Goal: Task Accomplishment & Management: Use online tool/utility

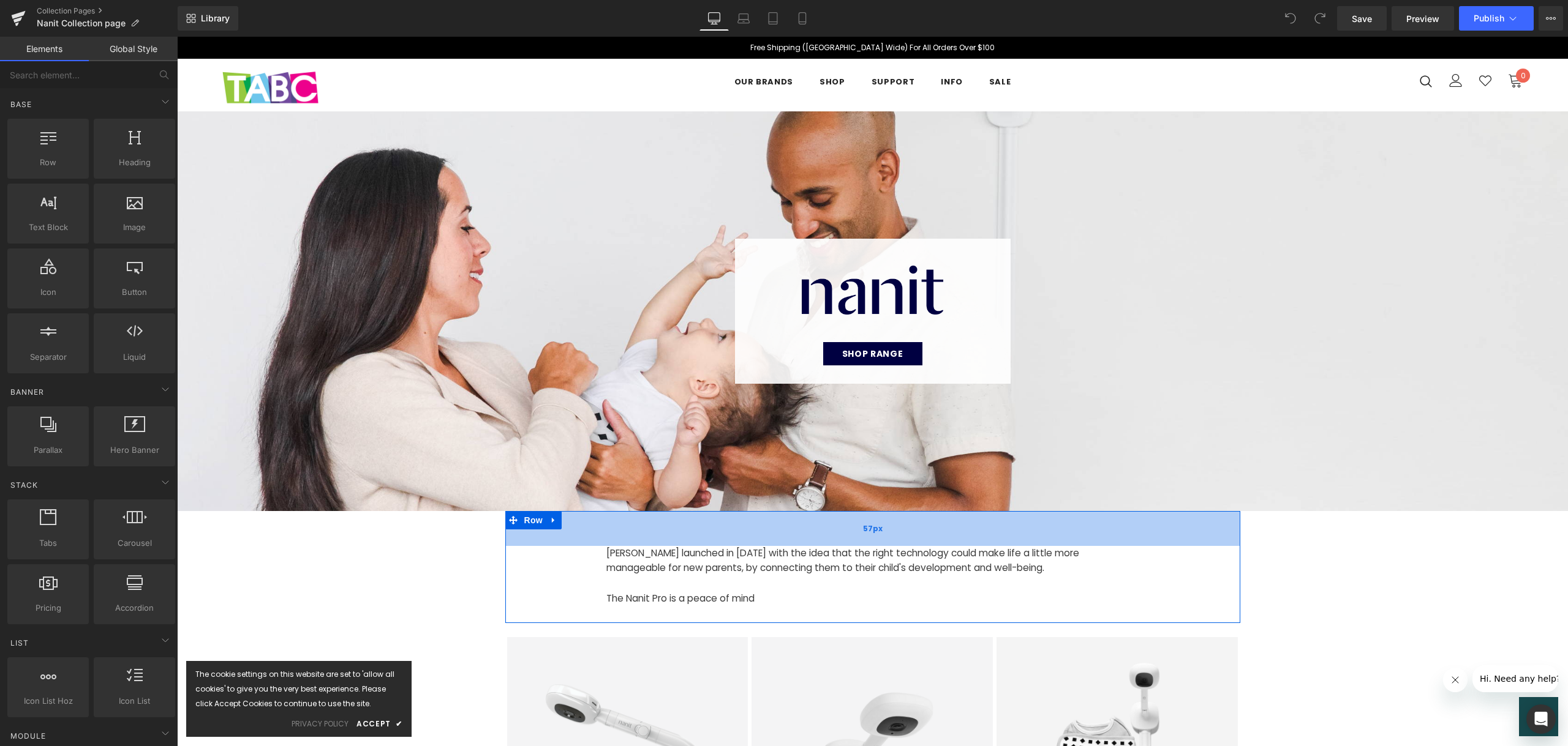
click at [820, 537] on div "57px" at bounding box center [873, 529] width 735 height 35
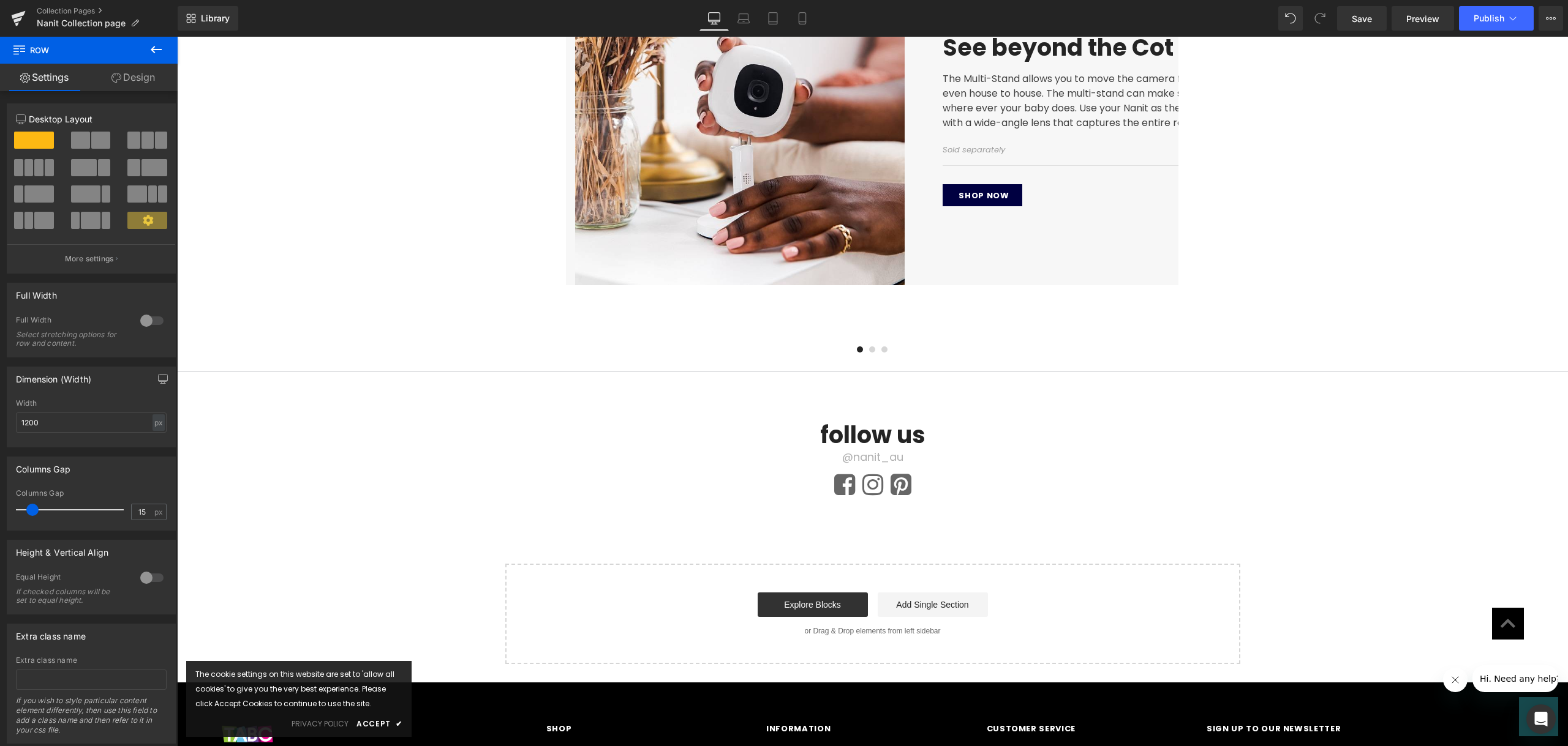
scroll to position [4402, 0]
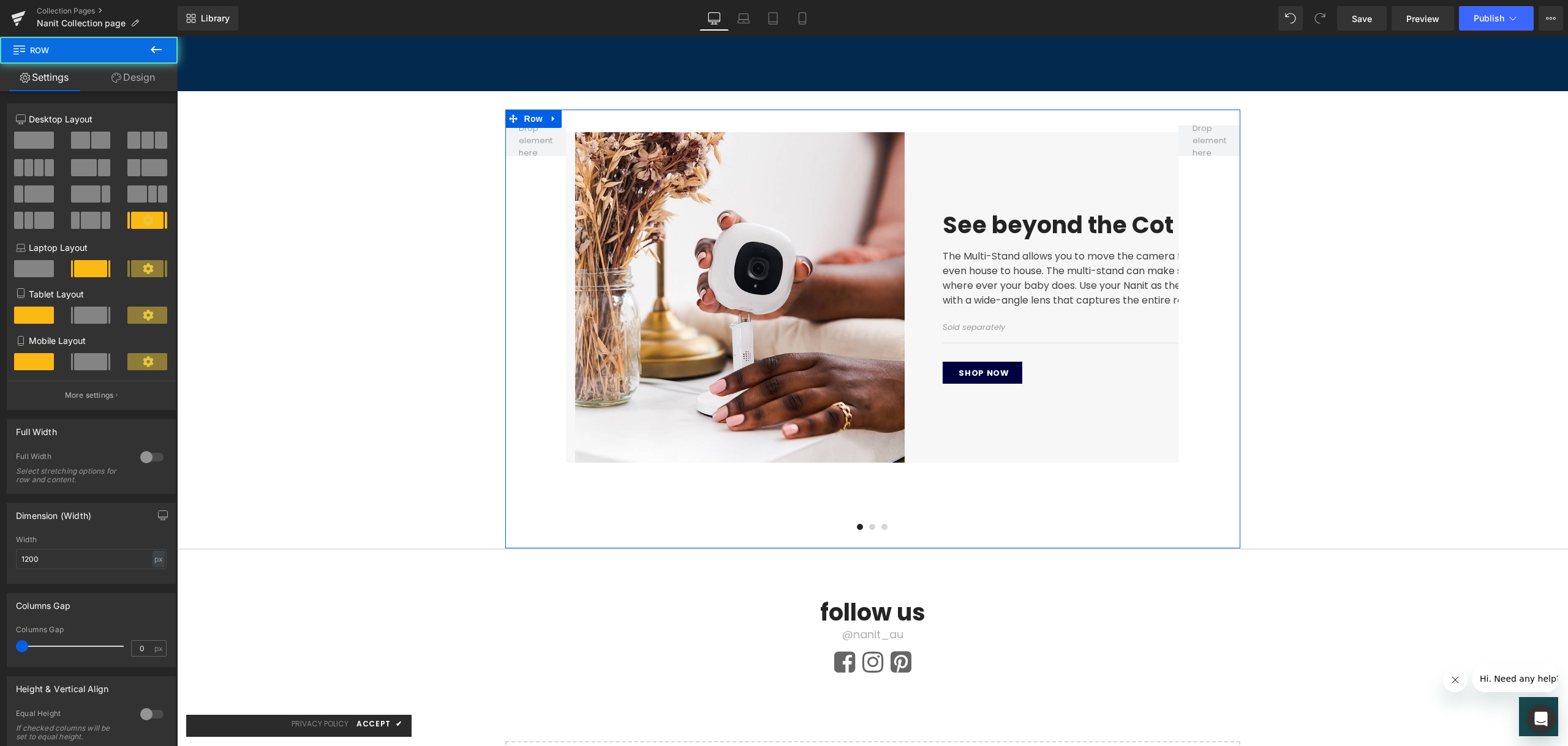
click at [1111, 486] on div "Image See beyond the Cot Heading The Multi-Stand allows you to move the camera …" at bounding box center [872, 326] width 613 height 402
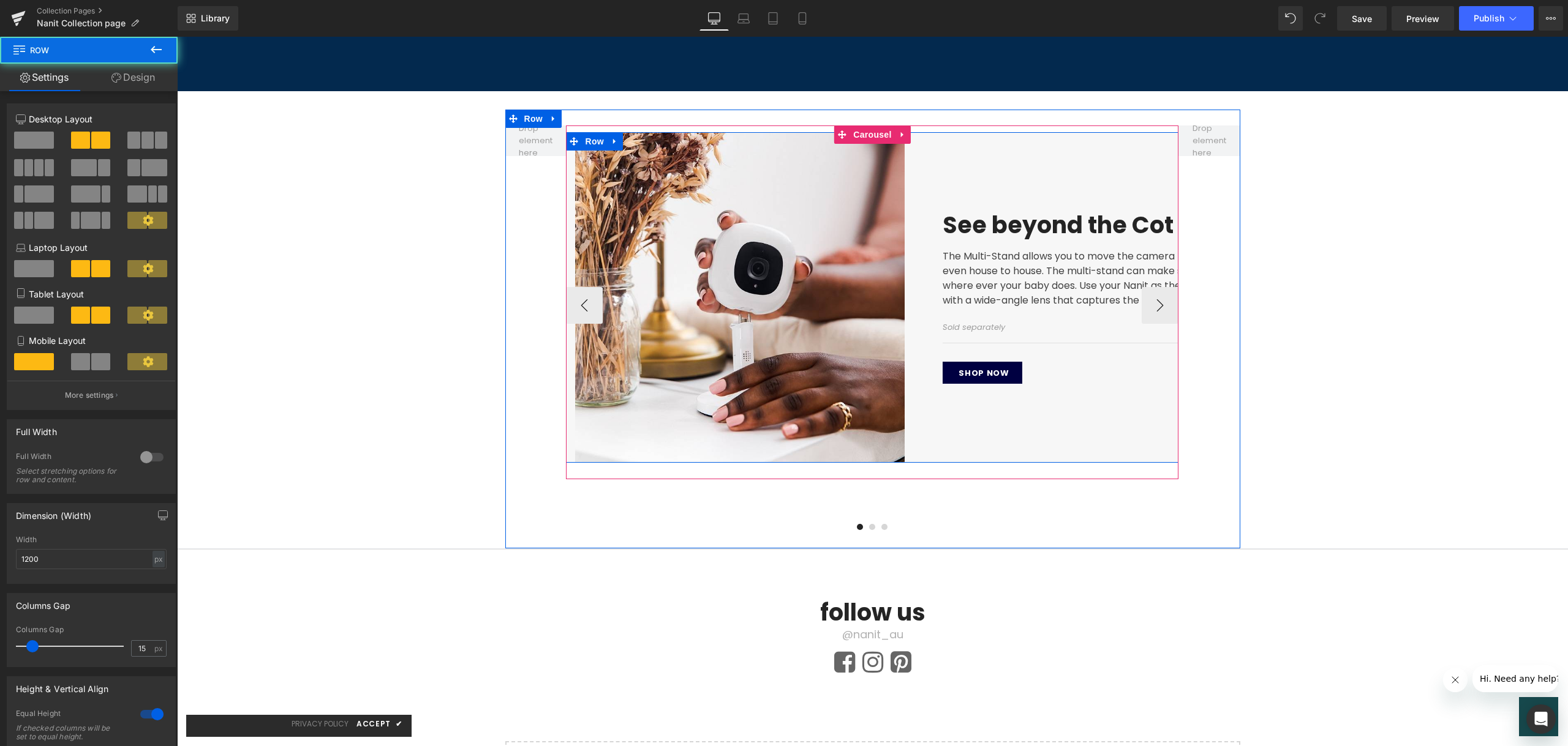
click at [1103, 412] on div "See beyond the Cot Heading The Multi-Stand allows you to move the camera from r…" at bounding box center [1116, 297] width 367 height 330
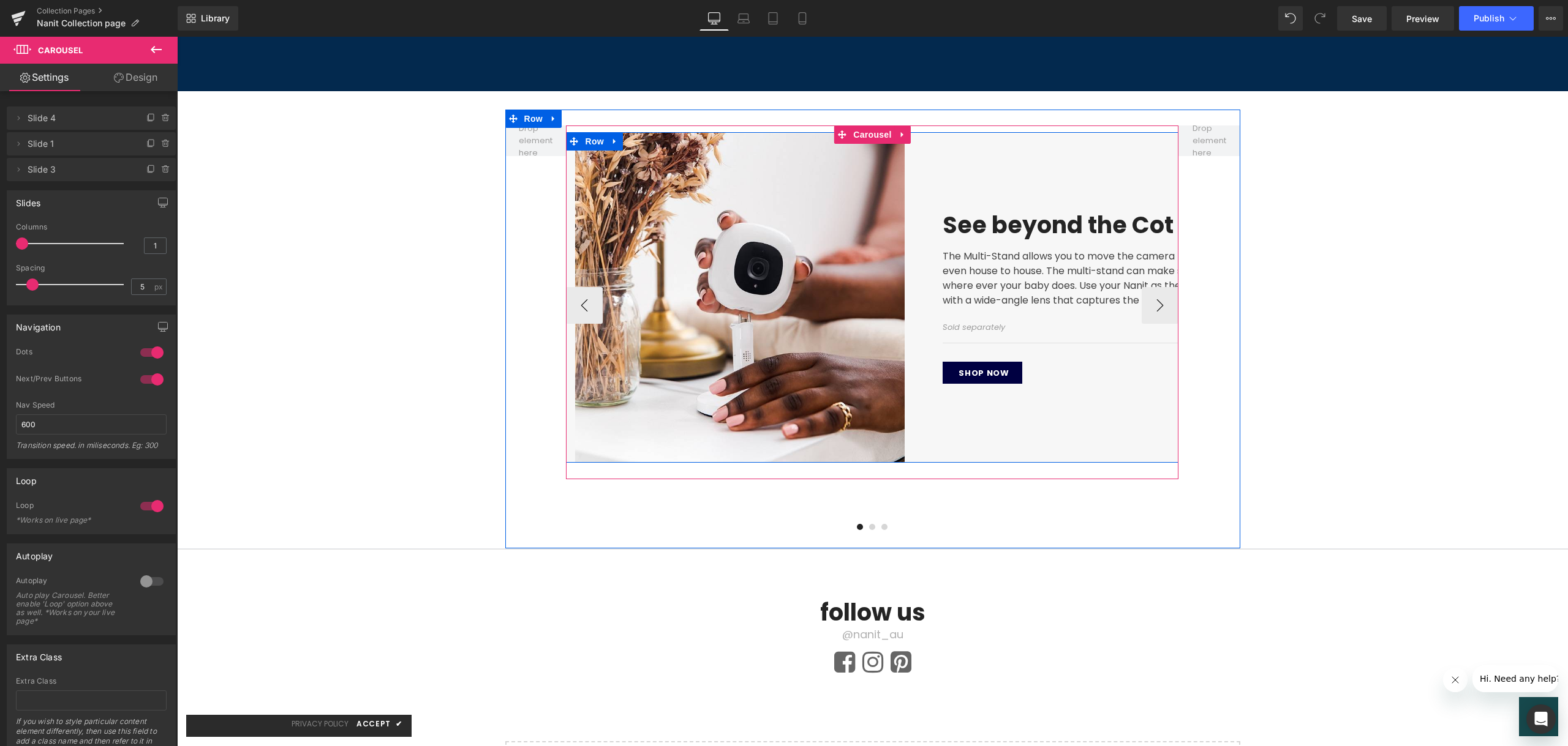
click at [1097, 382] on div "See beyond the Cot Heading The Multi-Stand allows you to move the camera from r…" at bounding box center [1116, 297] width 367 height 330
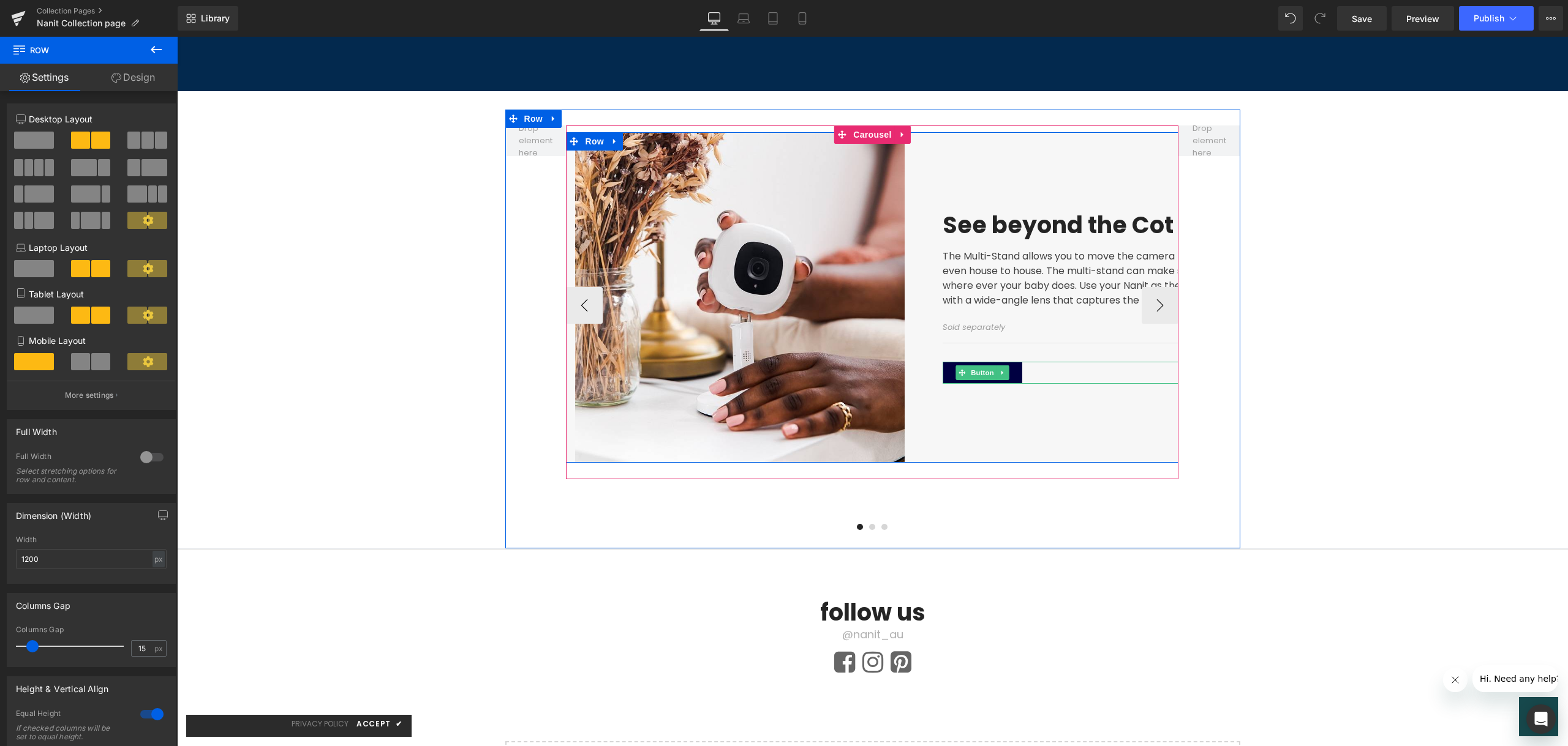
click at [1033, 362] on div "Shop now" at bounding box center [1117, 373] width 349 height 22
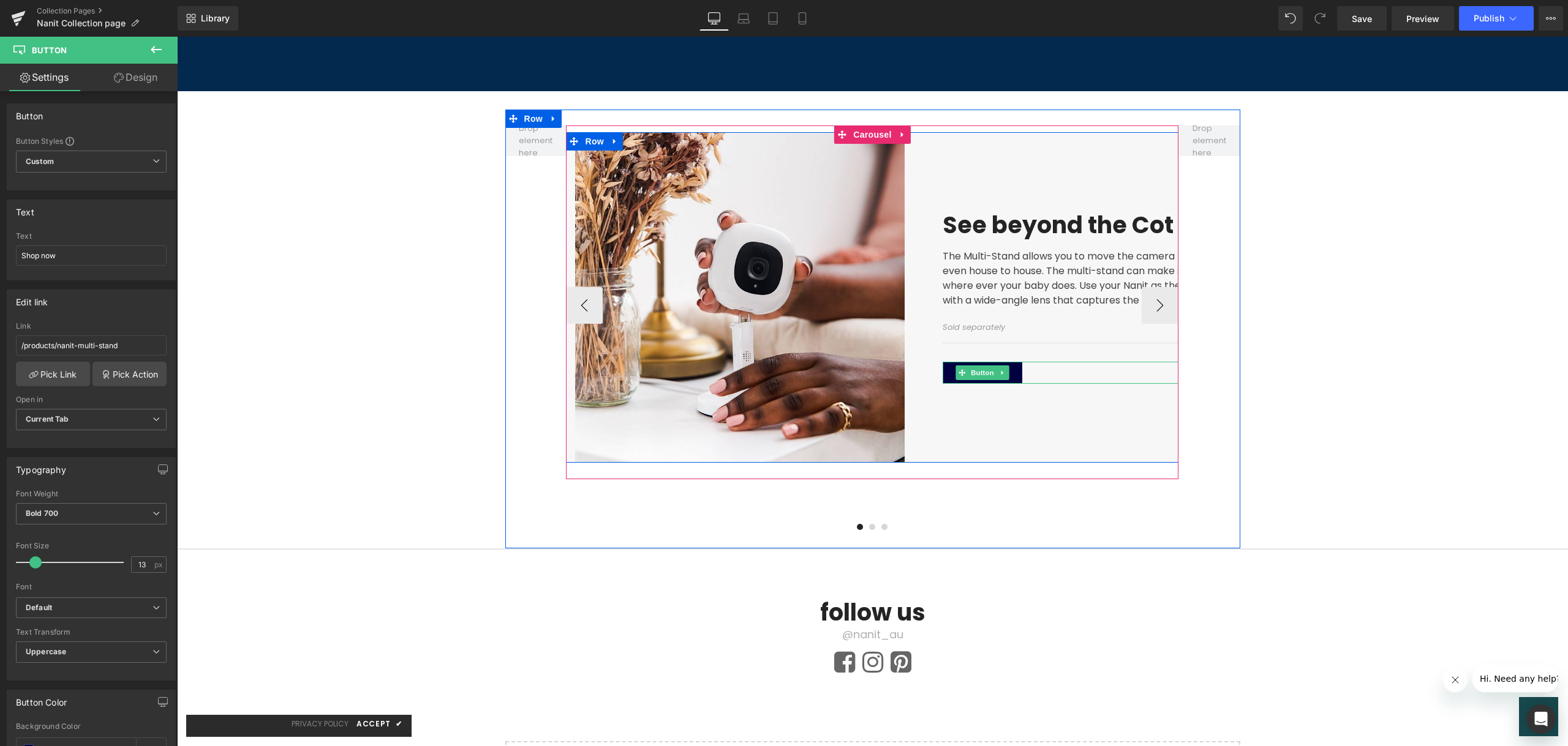
click at [1033, 362] on div "Shop now" at bounding box center [1117, 373] width 349 height 22
click at [1158, 287] on button "›" at bounding box center [1160, 306] width 37 height 37
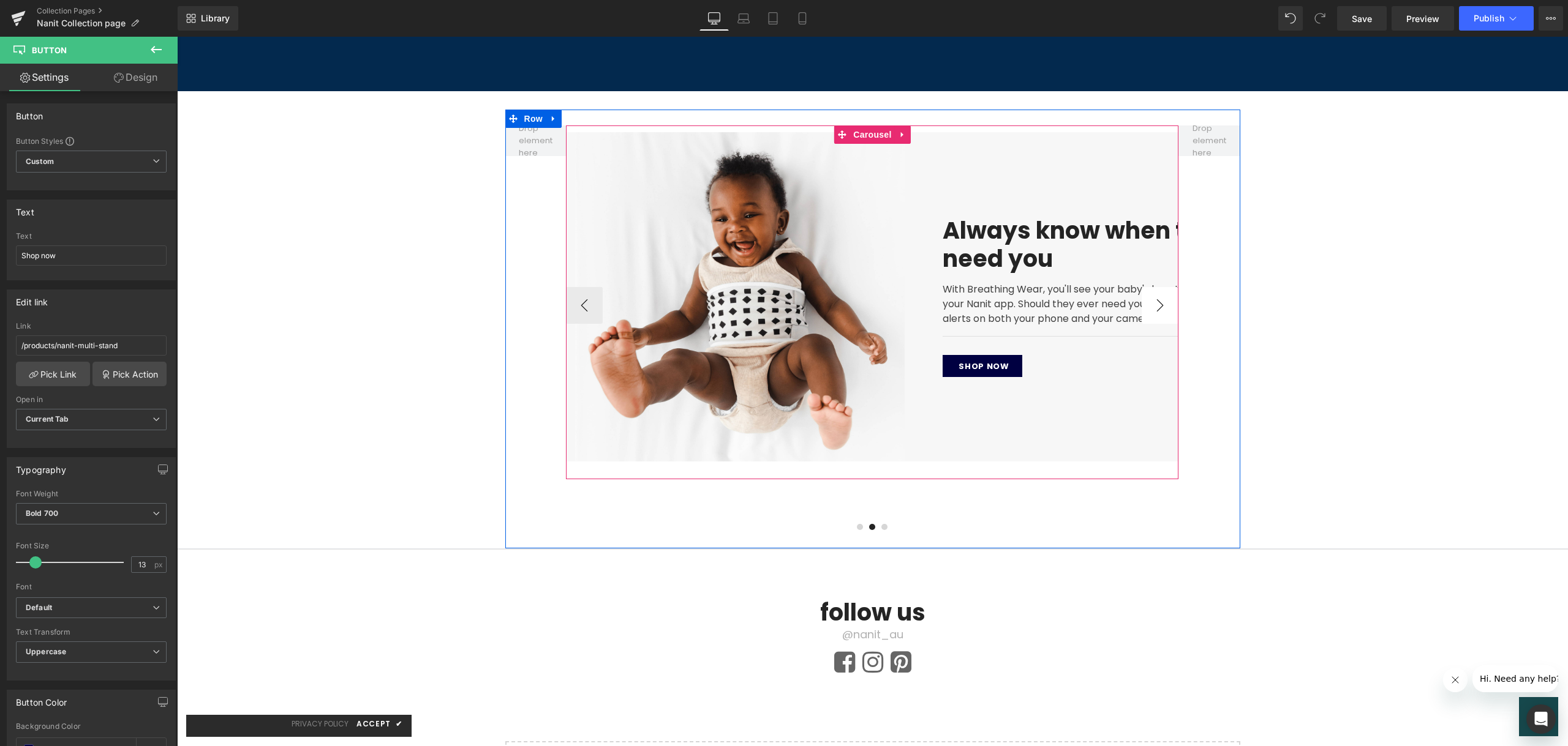
click at [1158, 287] on button "›" at bounding box center [1160, 306] width 37 height 37
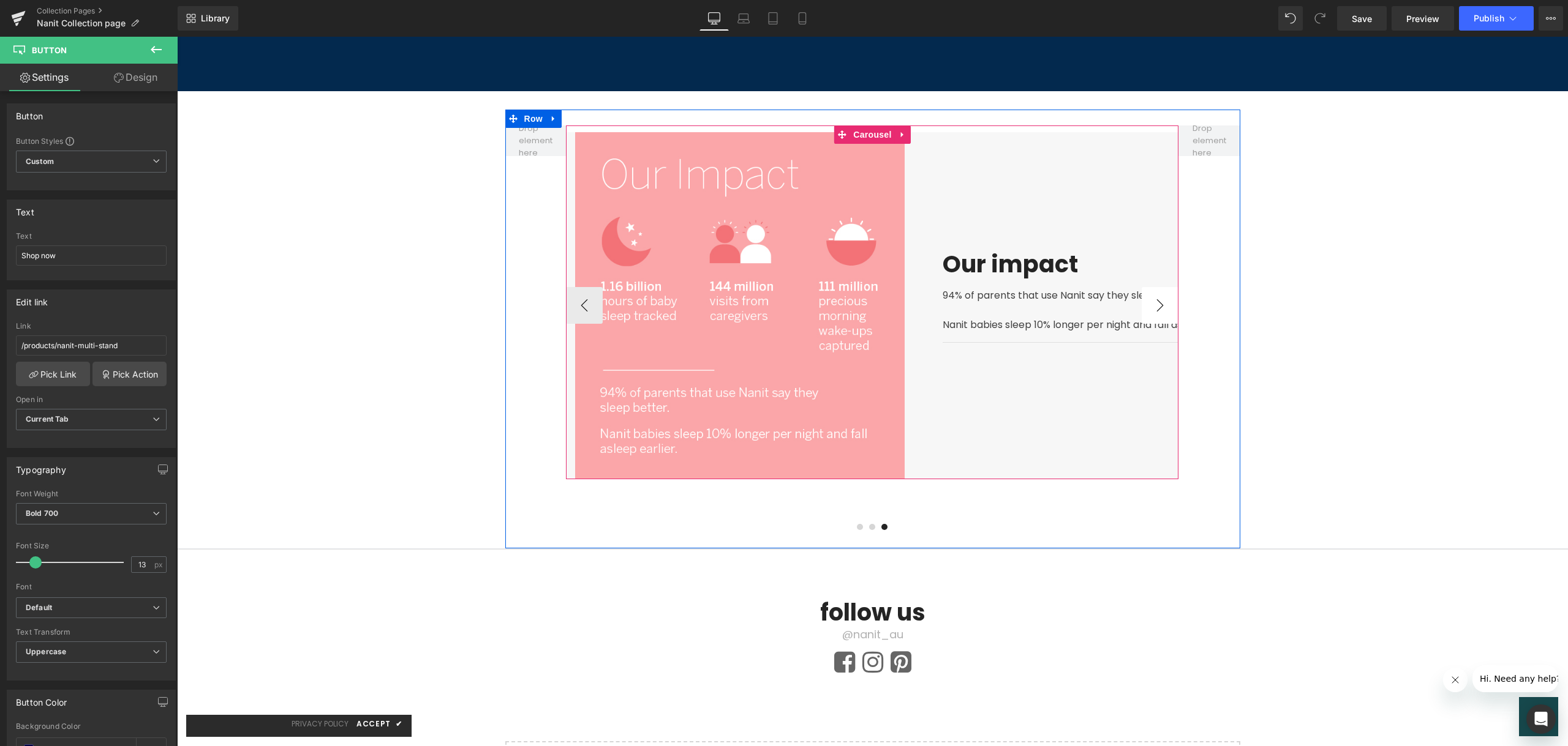
click at [1158, 287] on button "›" at bounding box center [1160, 306] width 37 height 37
click at [1154, 287] on button "›" at bounding box center [1160, 306] width 37 height 37
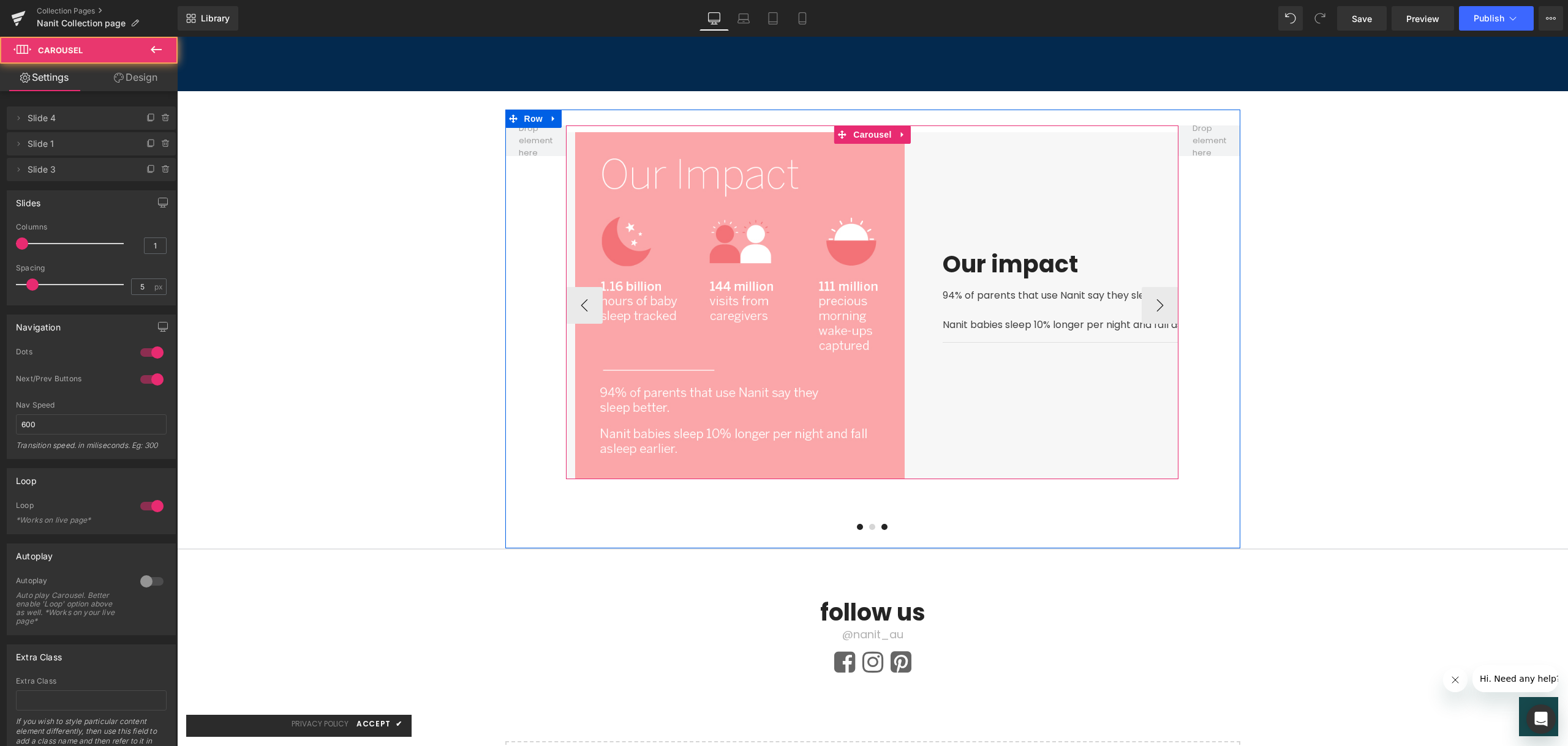
click at [857, 524] on span at bounding box center [860, 527] width 6 height 6
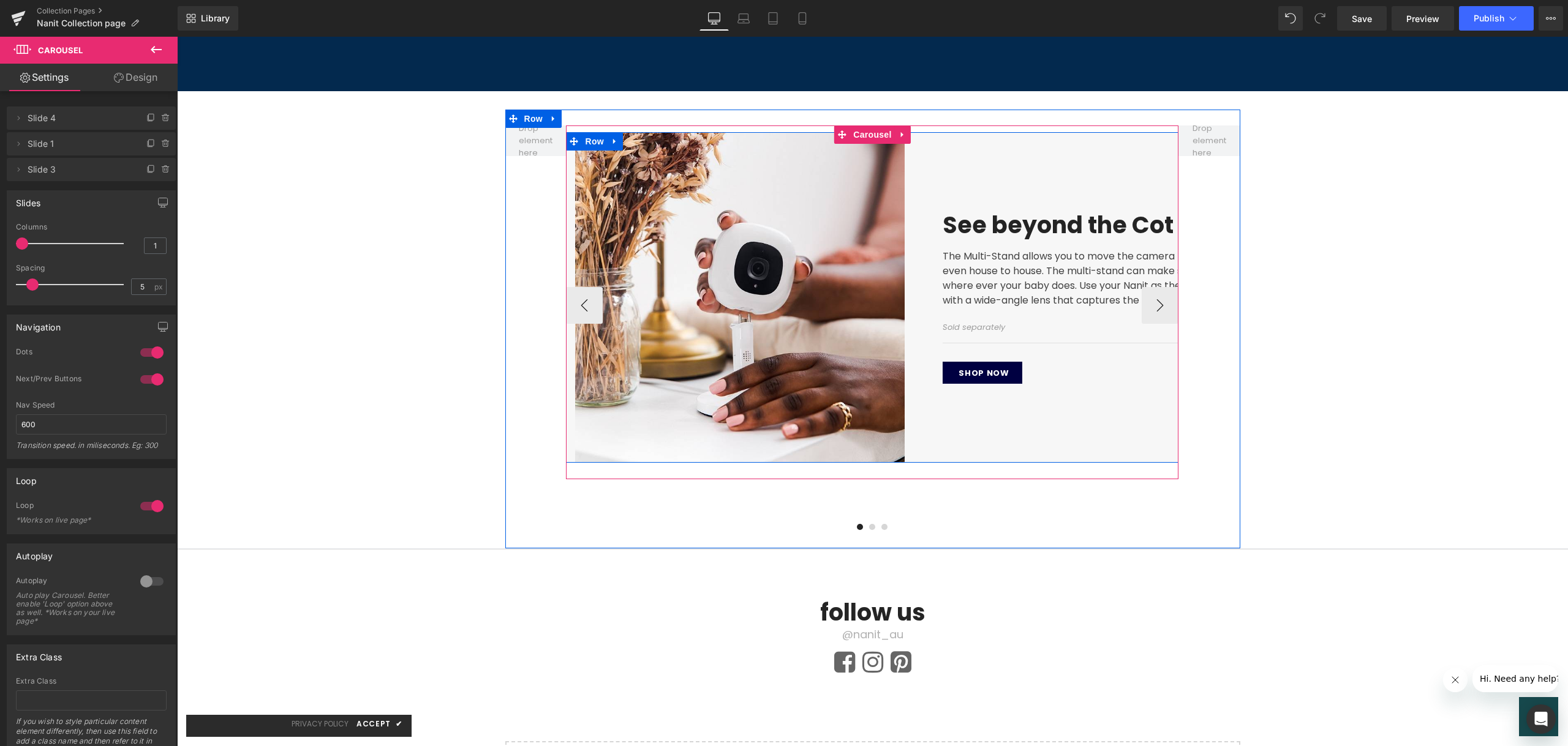
click at [1157, 429] on div "See beyond the Cot Heading The Multi-Stand allows you to move the camera from r…" at bounding box center [1116, 297] width 367 height 330
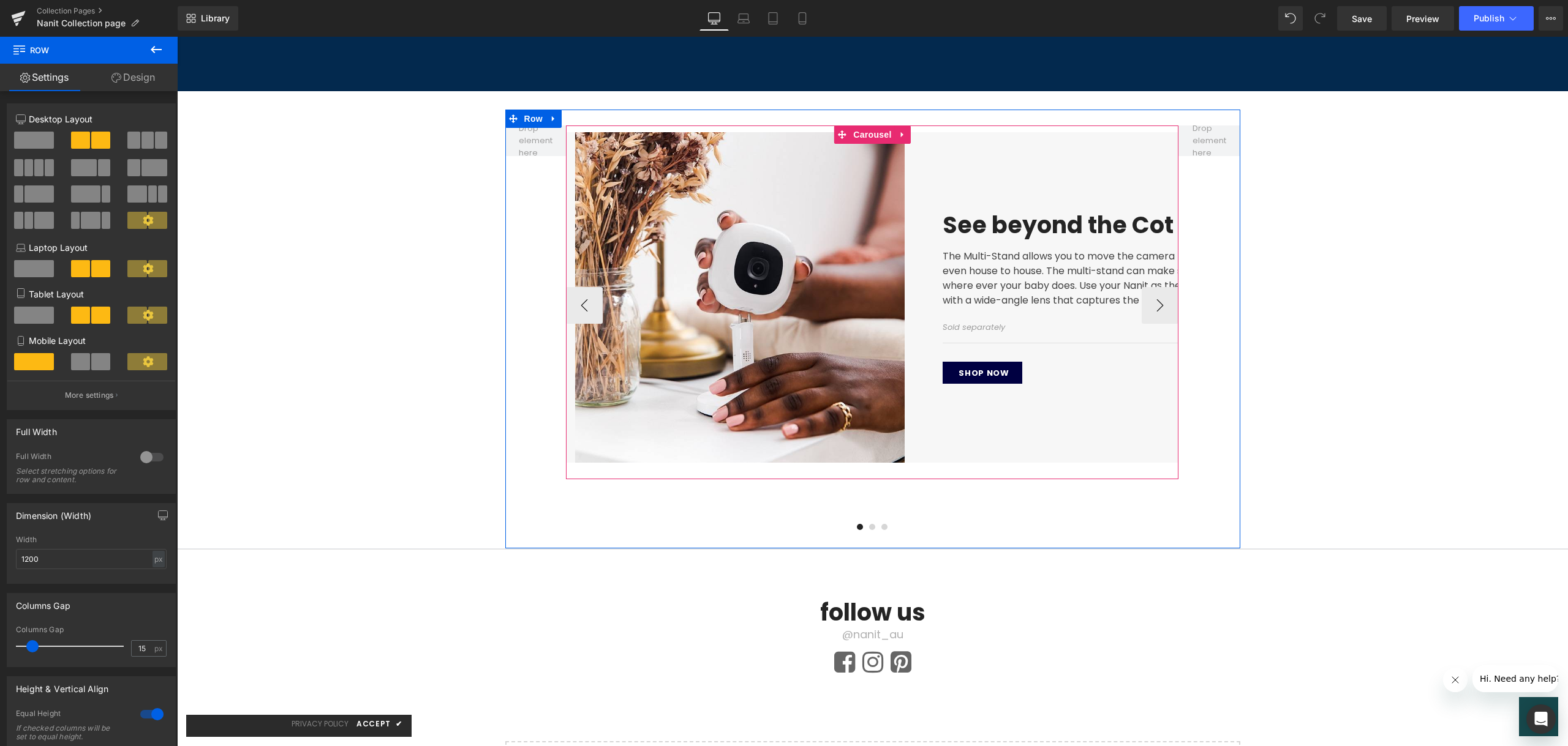
click at [1133, 377] on div "See beyond the Cot Heading The Multi-Stand allows you to move the camera from r…" at bounding box center [1116, 297] width 367 height 330
click at [1037, 362] on div "Shop now" at bounding box center [1117, 373] width 349 height 22
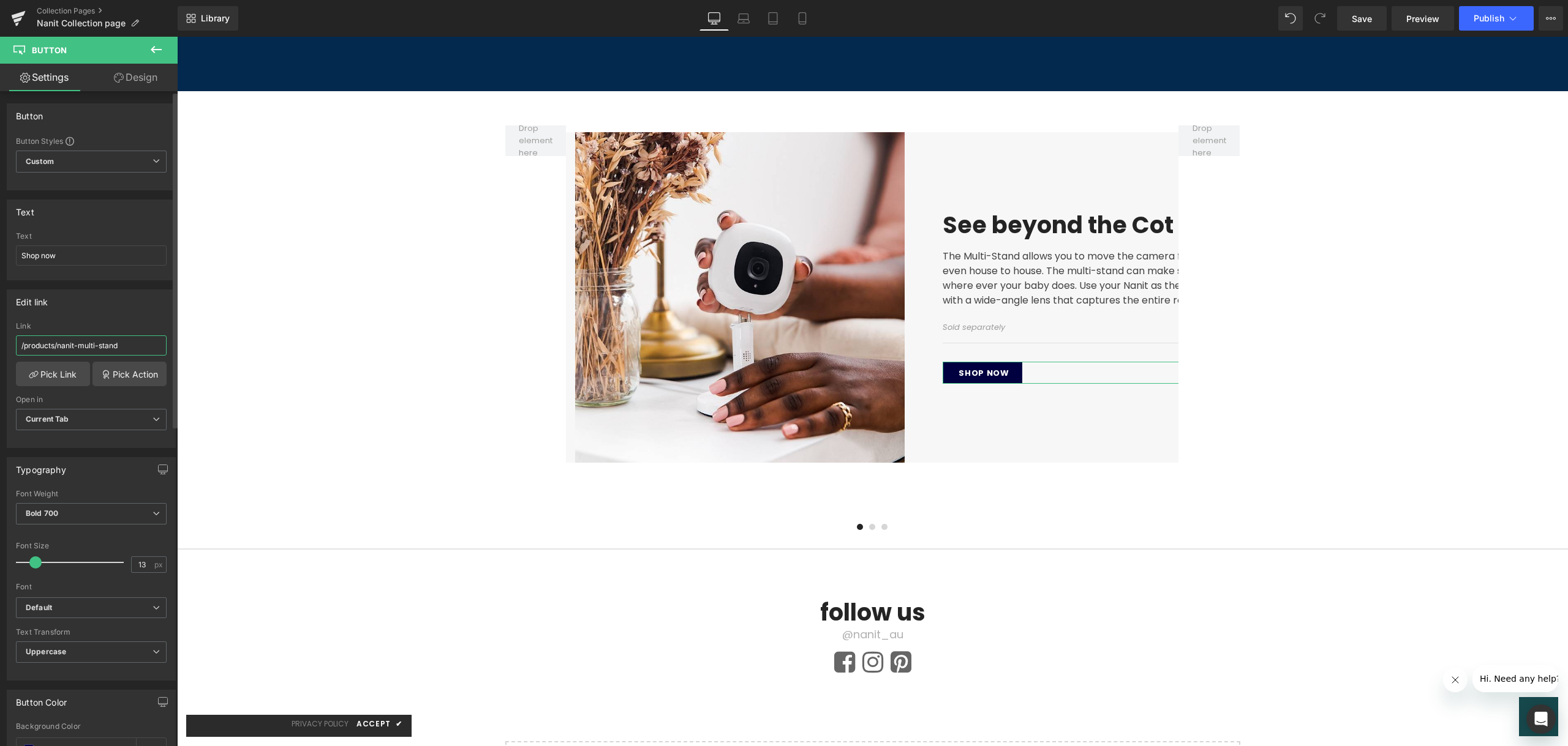
click at [93, 340] on input "/products/nanit-multi-stand" at bounding box center [91, 346] width 151 height 20
paste input "[URL][DOMAIN_NAME]"
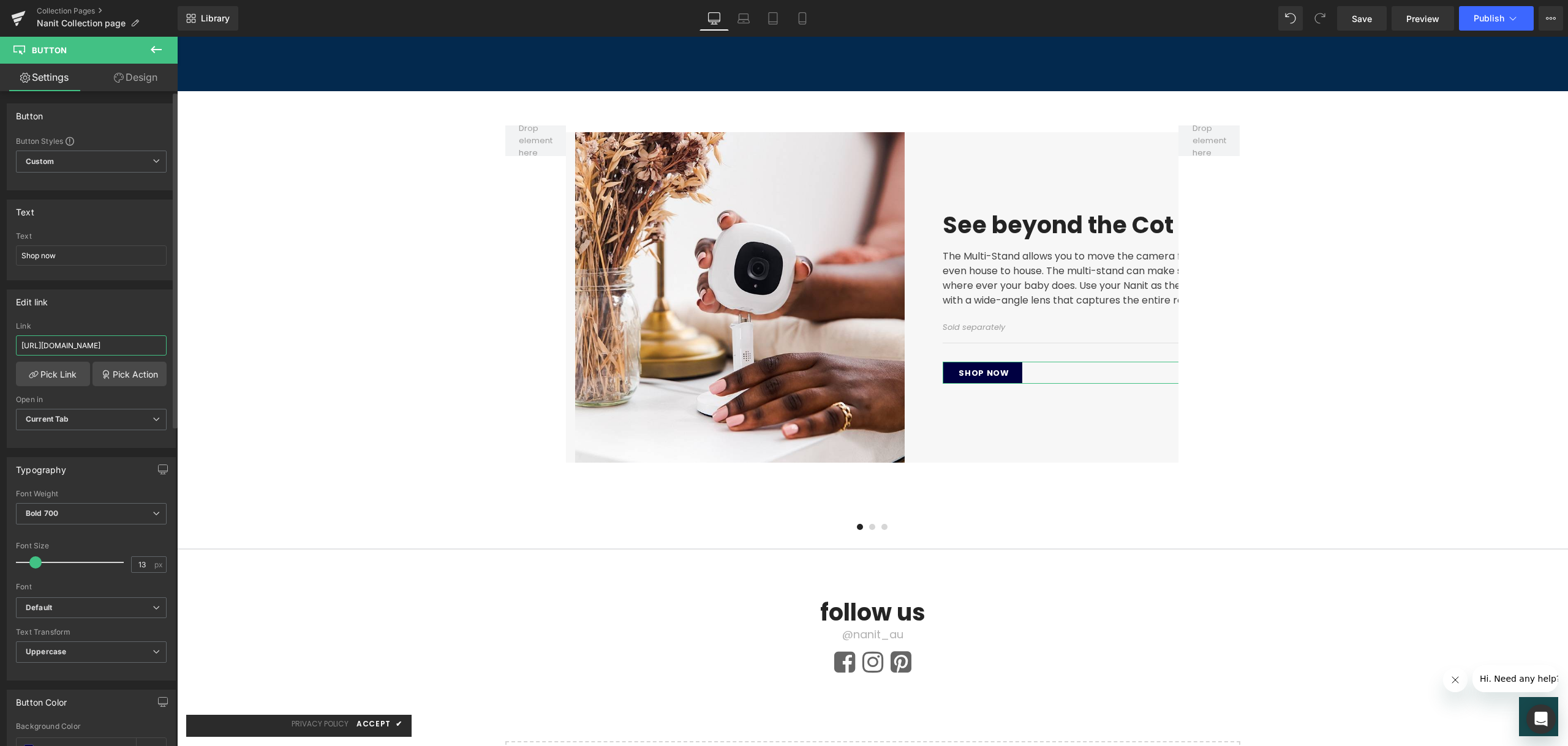
scroll to position [0, 309]
type input "[URL][DOMAIN_NAME]"
click at [1481, 15] on span "Publish" at bounding box center [1488, 19] width 30 height 10
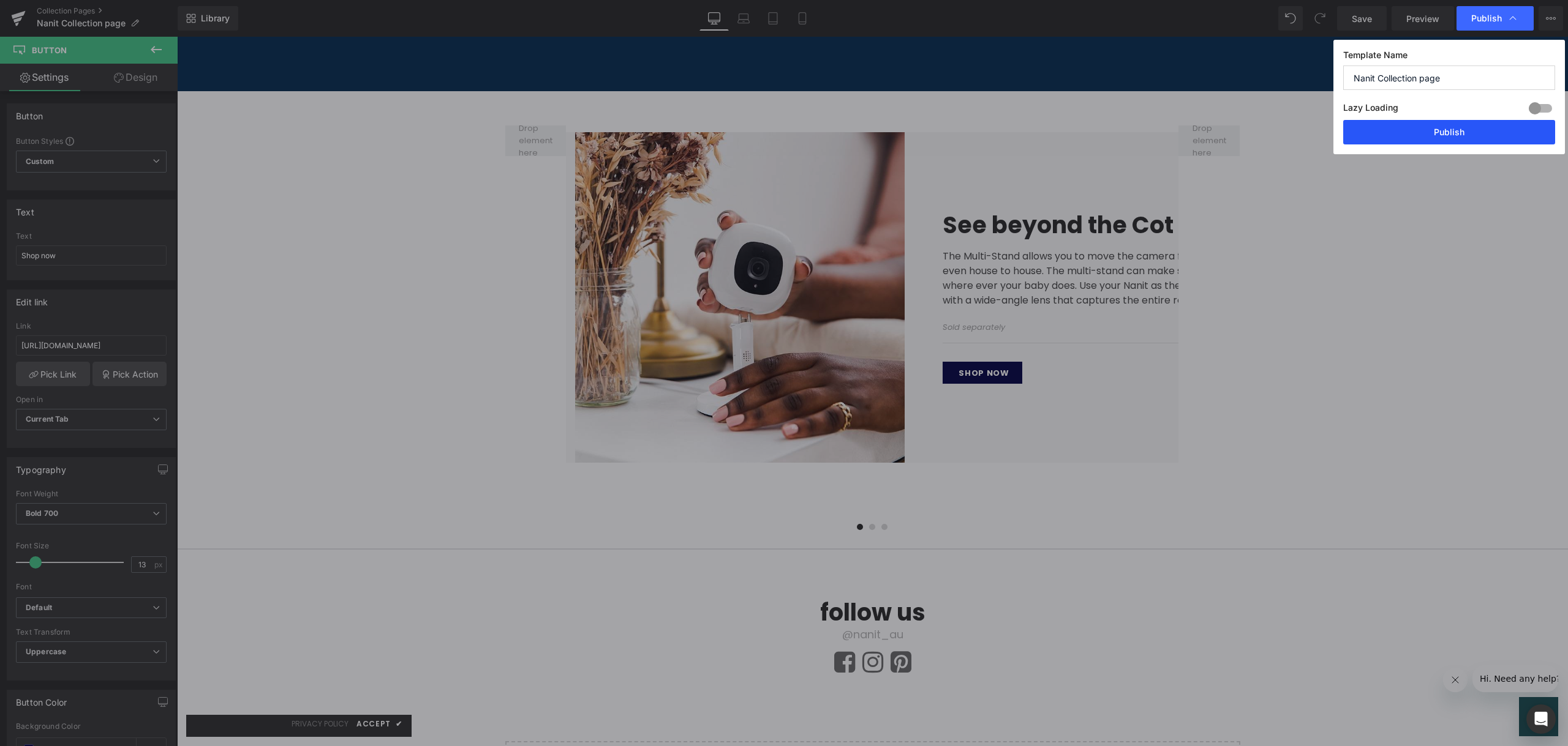
click at [1386, 131] on button "Publish" at bounding box center [1449, 131] width 212 height 24
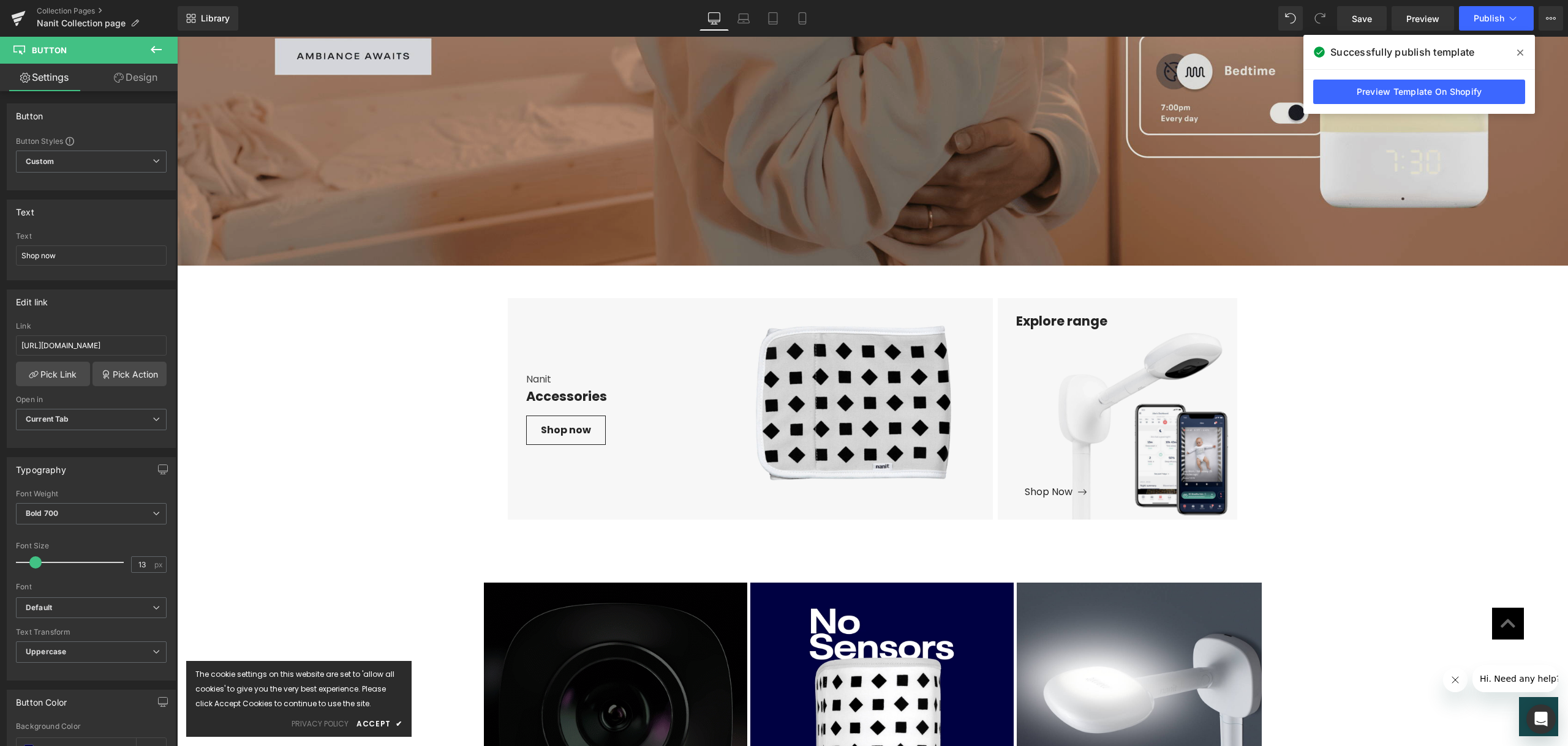
scroll to position [1891, 0]
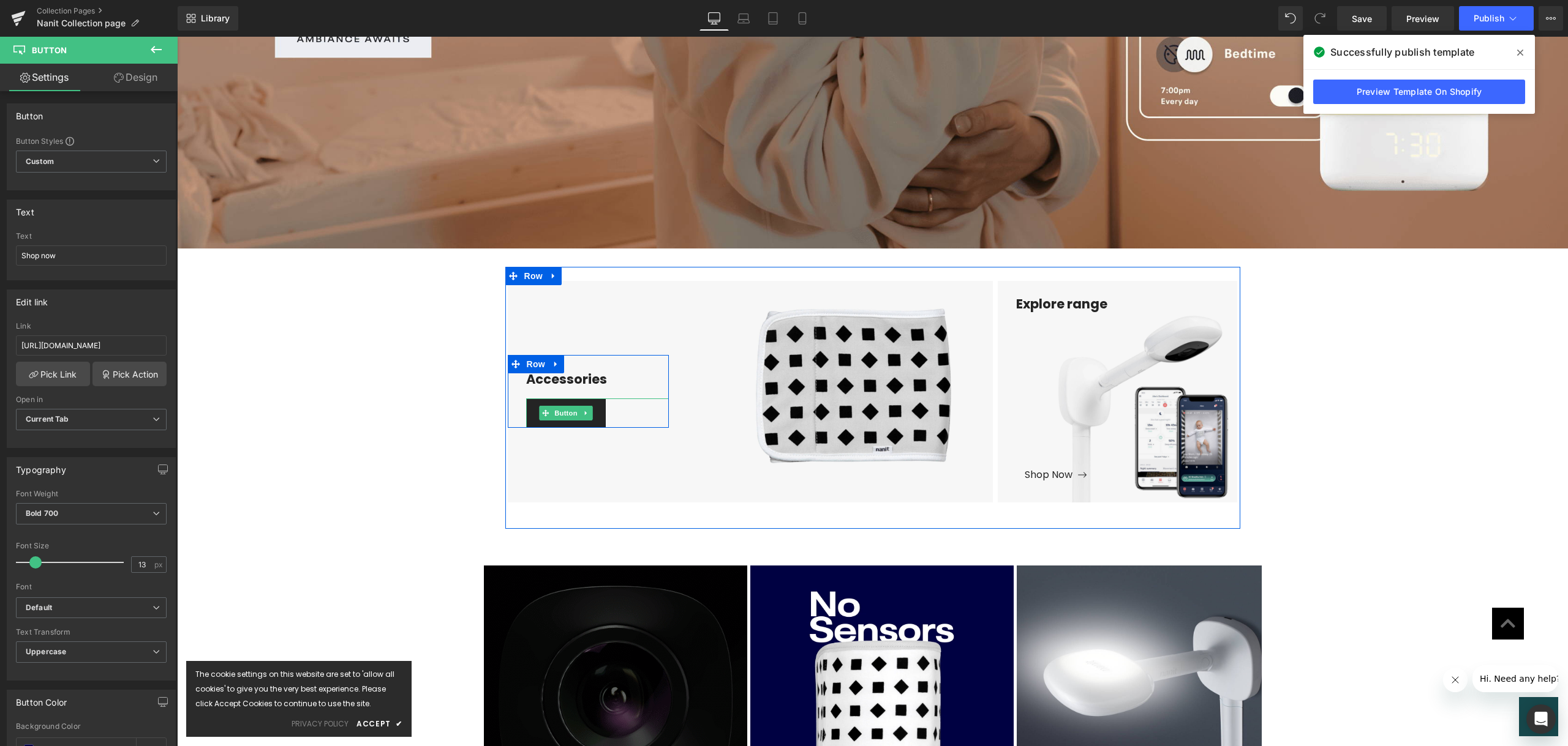
click at [590, 420] on link "Shop now" at bounding box center [566, 413] width 80 height 29
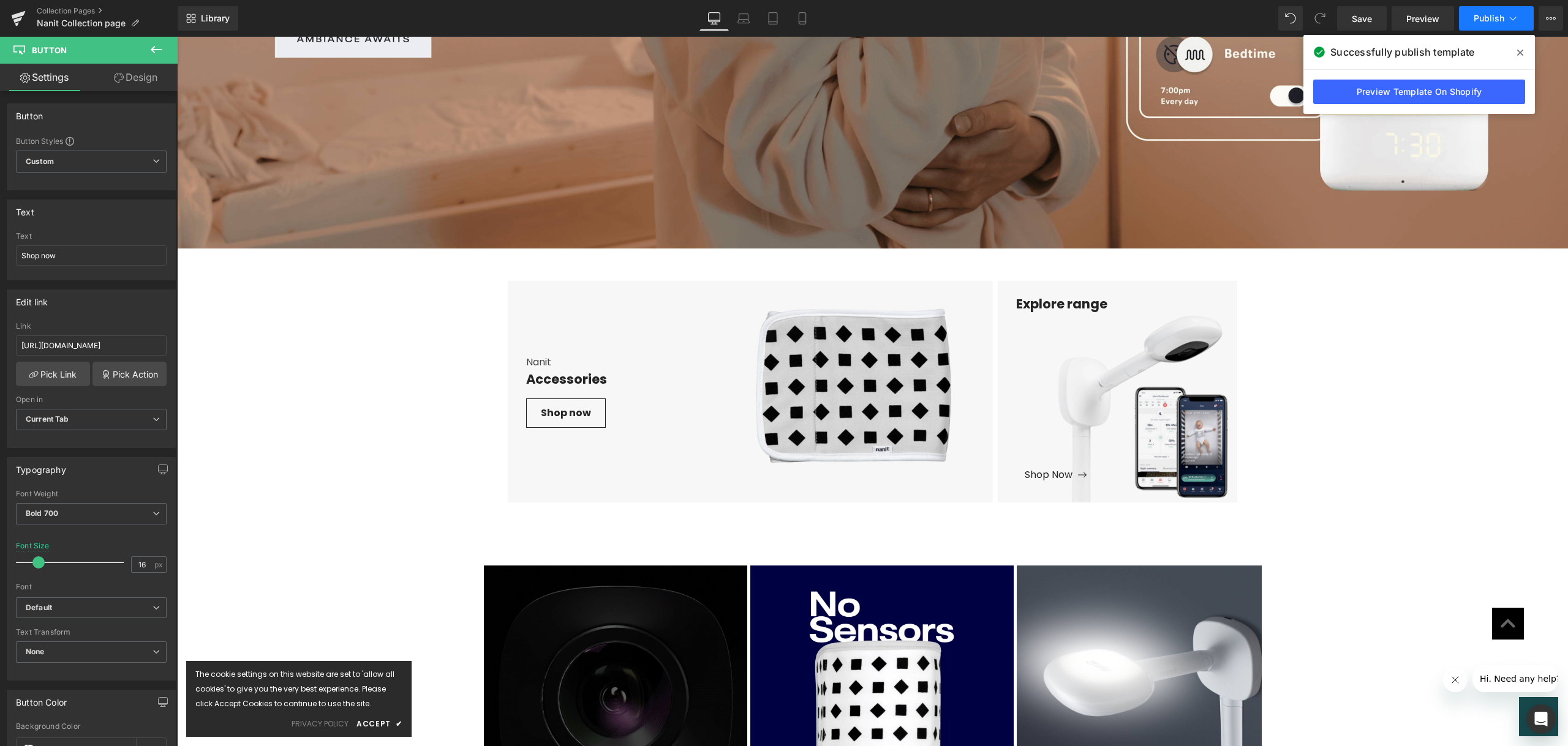
click at [1497, 19] on span "Publish" at bounding box center [1488, 19] width 30 height 10
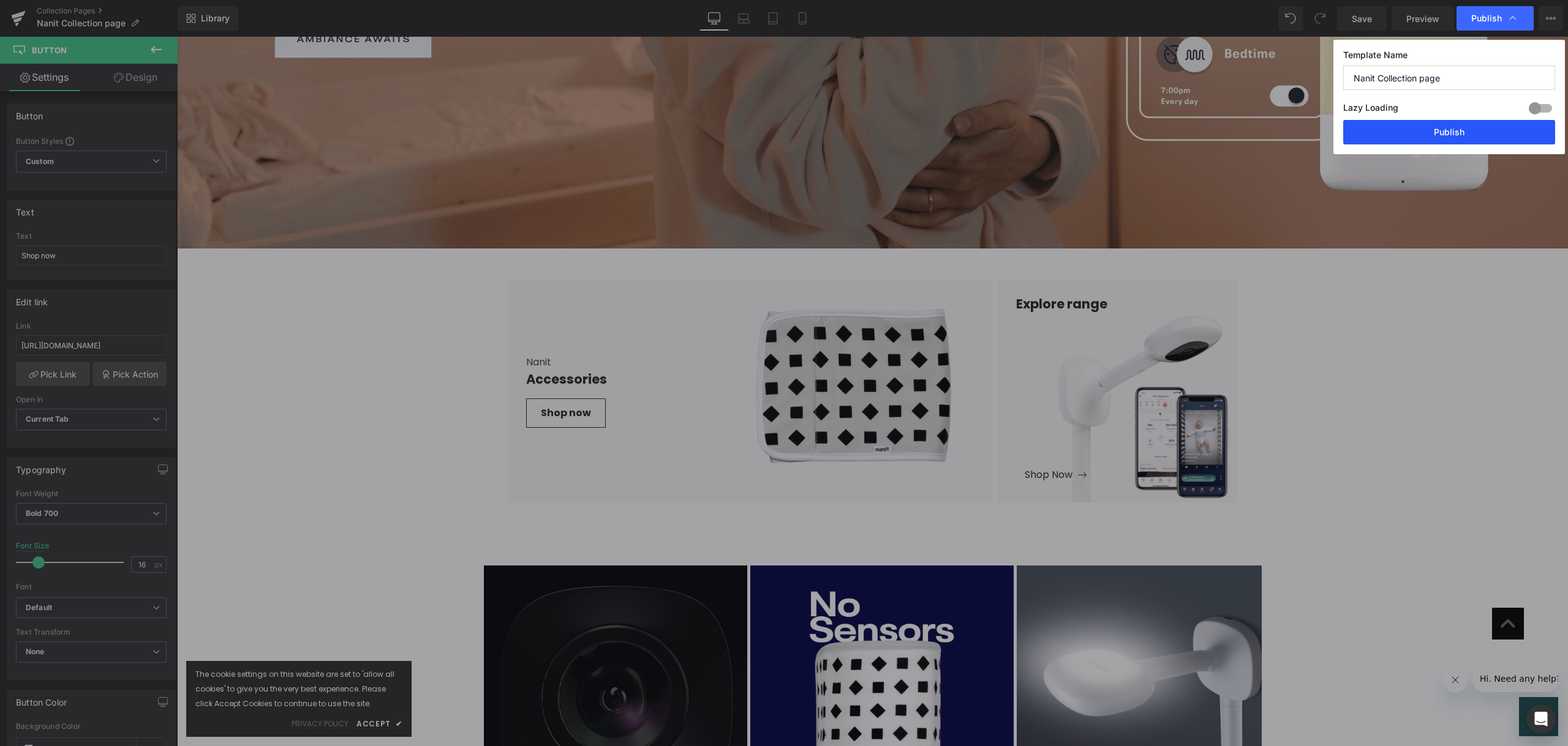
click at [1494, 126] on button "Publish" at bounding box center [1449, 131] width 212 height 24
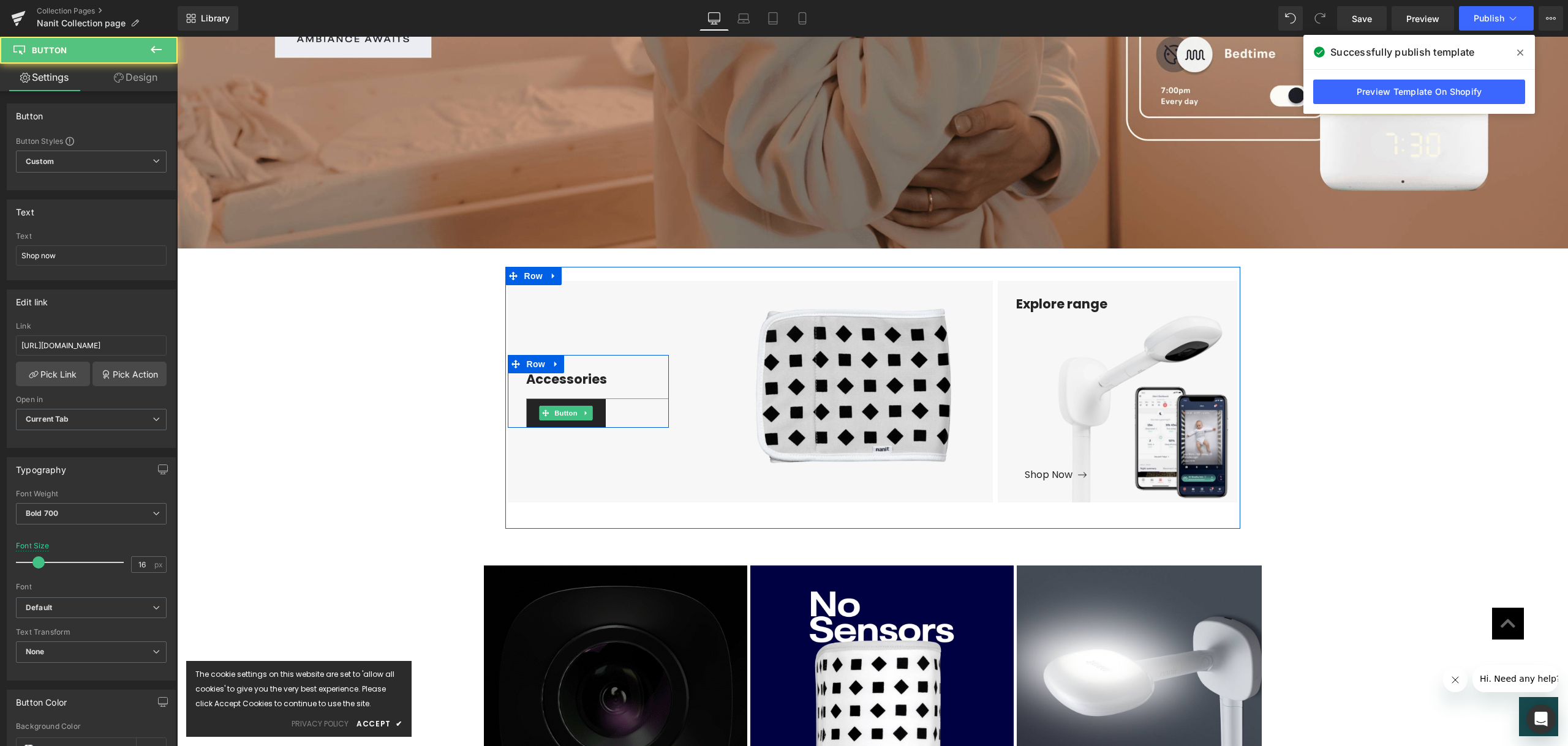
click at [598, 420] on link "Shop now" at bounding box center [566, 413] width 80 height 29
click at [590, 410] on link "Shop now" at bounding box center [566, 413] width 80 height 29
click at [592, 416] on link "Shop now" at bounding box center [566, 413] width 80 height 29
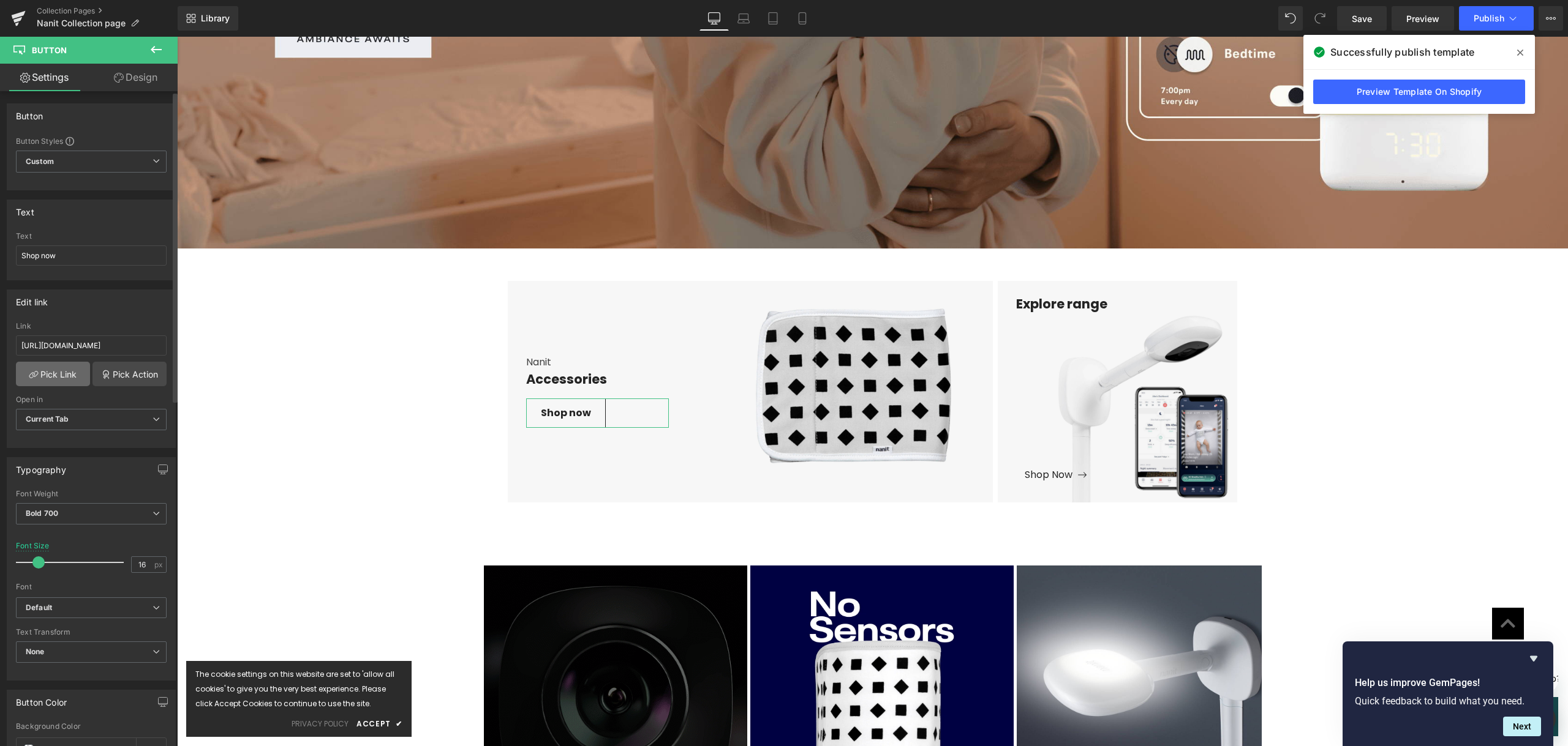
click at [35, 366] on link "Pick Link" at bounding box center [53, 374] width 74 height 24
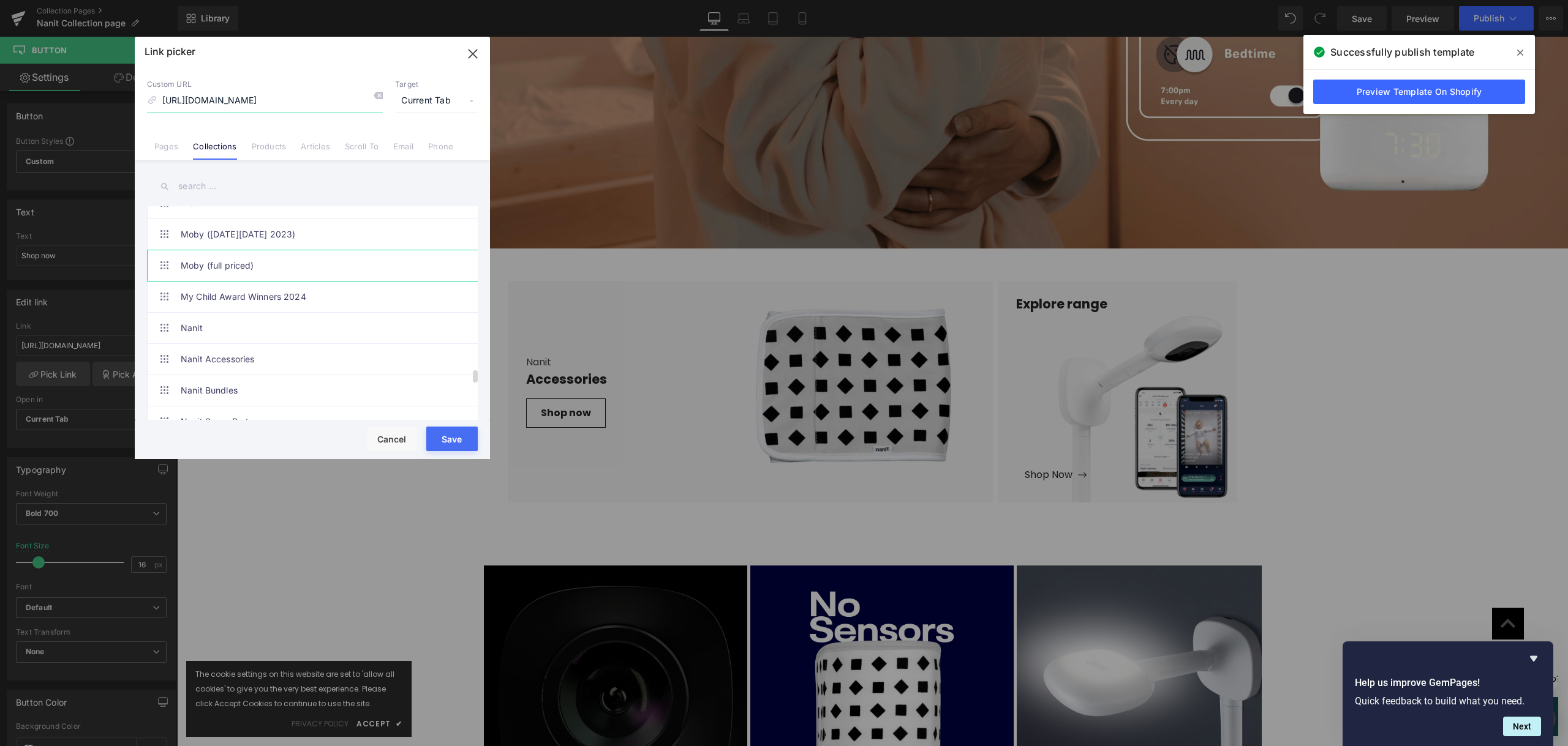
scroll to position [2633, 0]
click at [245, 365] on link "Nanit Accessories" at bounding box center [315, 368] width 270 height 30
click at [449, 438] on button "Save" at bounding box center [452, 438] width 52 height 24
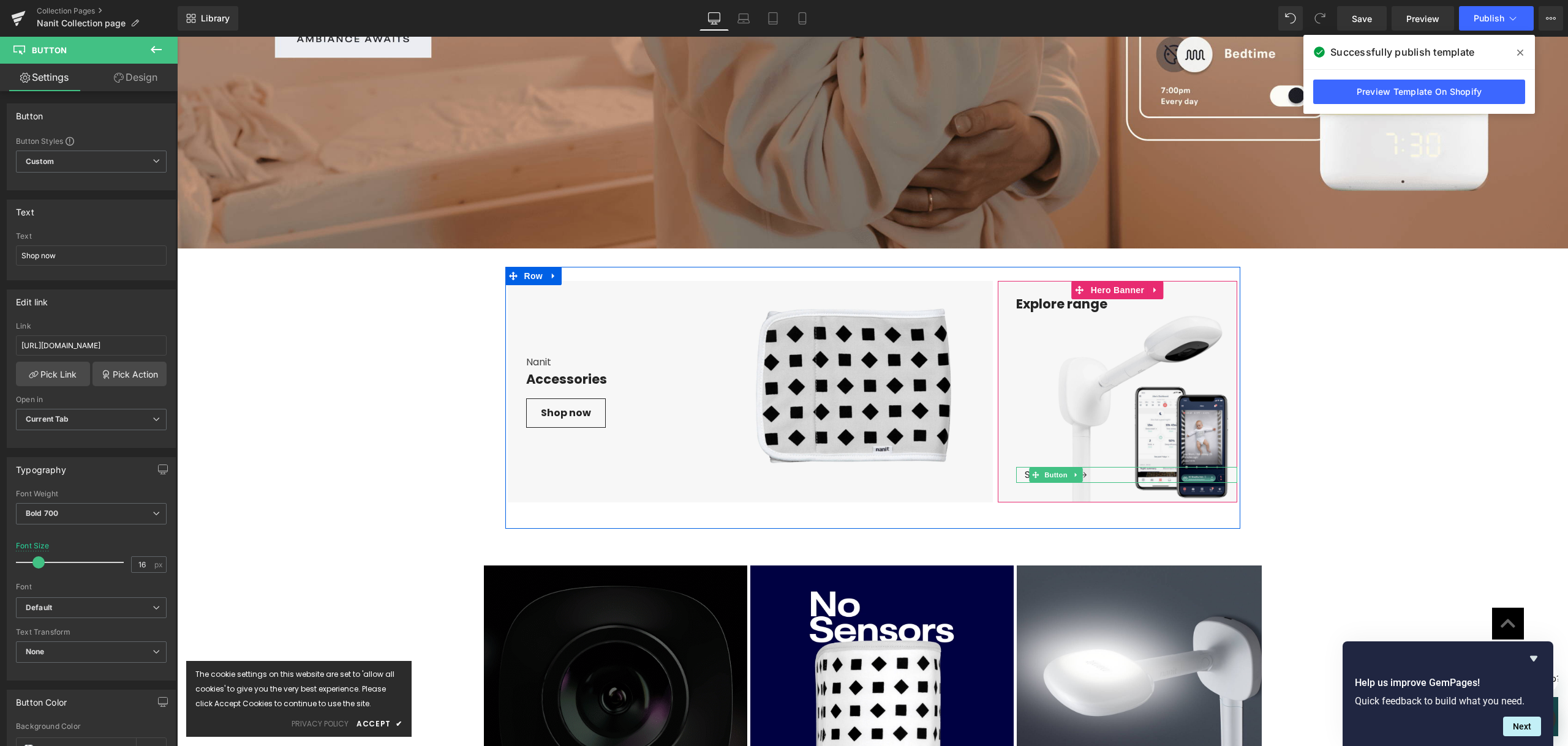
click at [1100, 472] on div "Shop Now" at bounding box center [1127, 475] width 222 height 16
click at [1080, 472] on span "Shop Now" at bounding box center [1056, 474] width 62 height 14
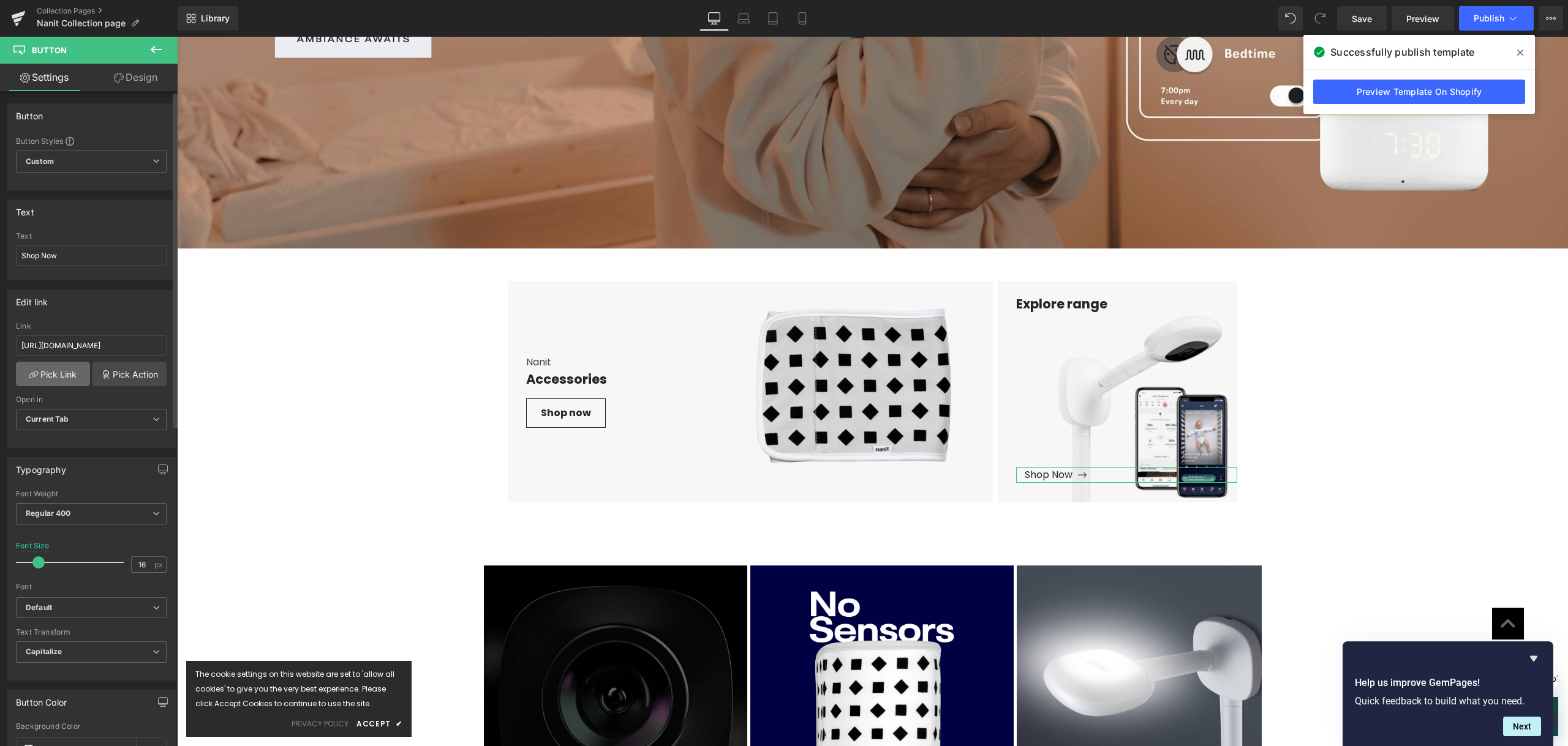
click at [61, 377] on link "Pick Link" at bounding box center [53, 374] width 74 height 24
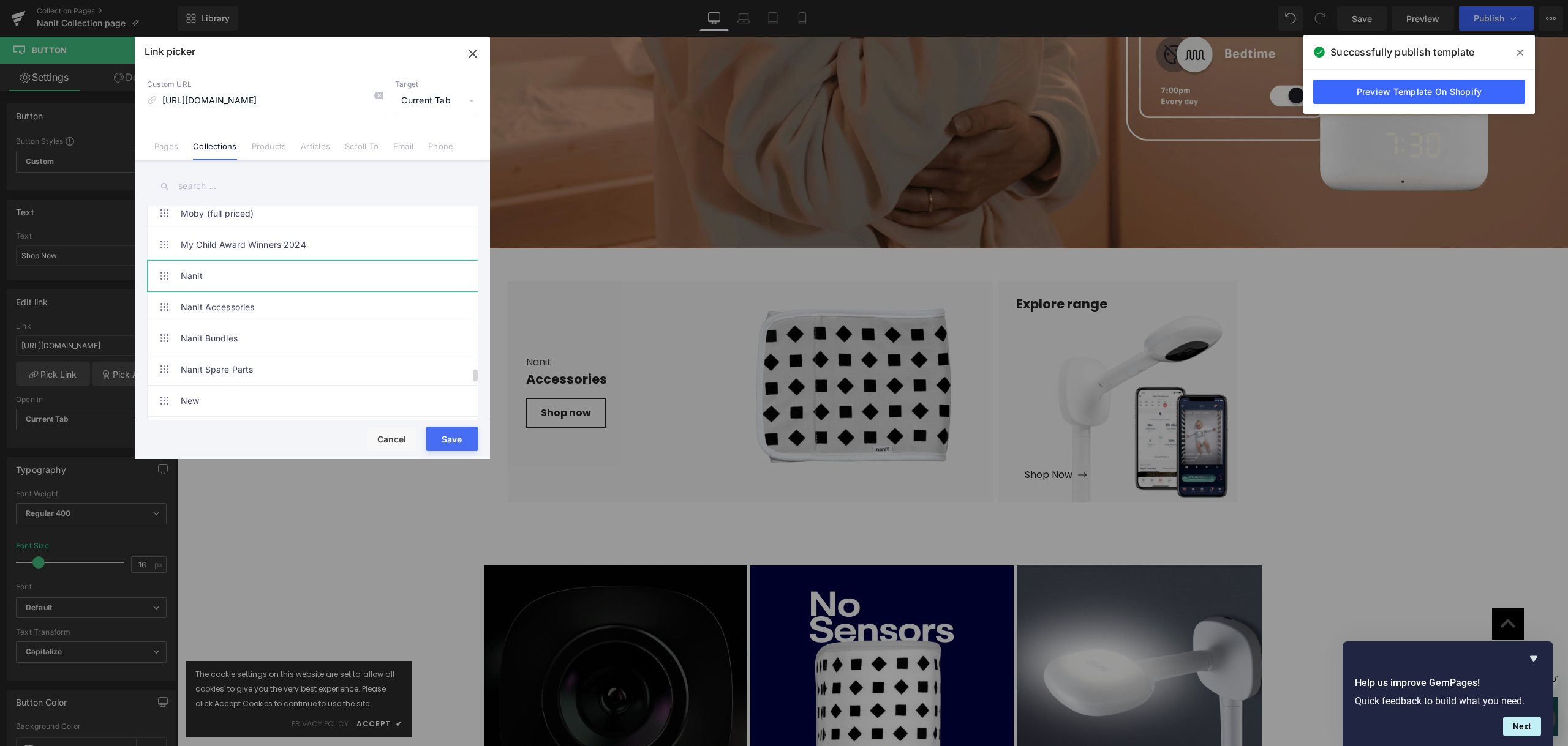
click at [183, 276] on link "Nanit" at bounding box center [315, 276] width 270 height 30
click at [450, 437] on button "Save" at bounding box center [452, 438] width 52 height 24
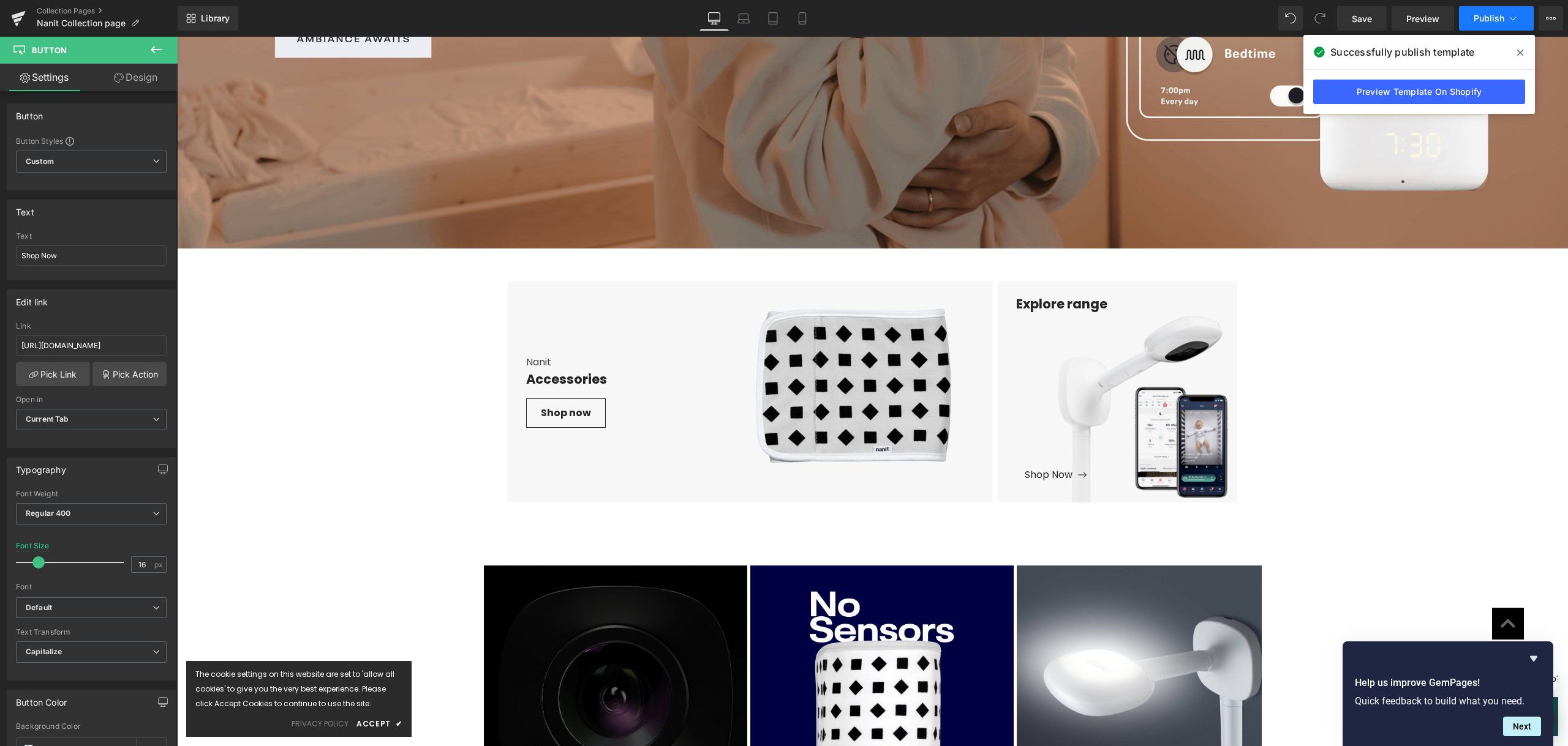
click at [1504, 11] on button "Publish" at bounding box center [1496, 18] width 75 height 24
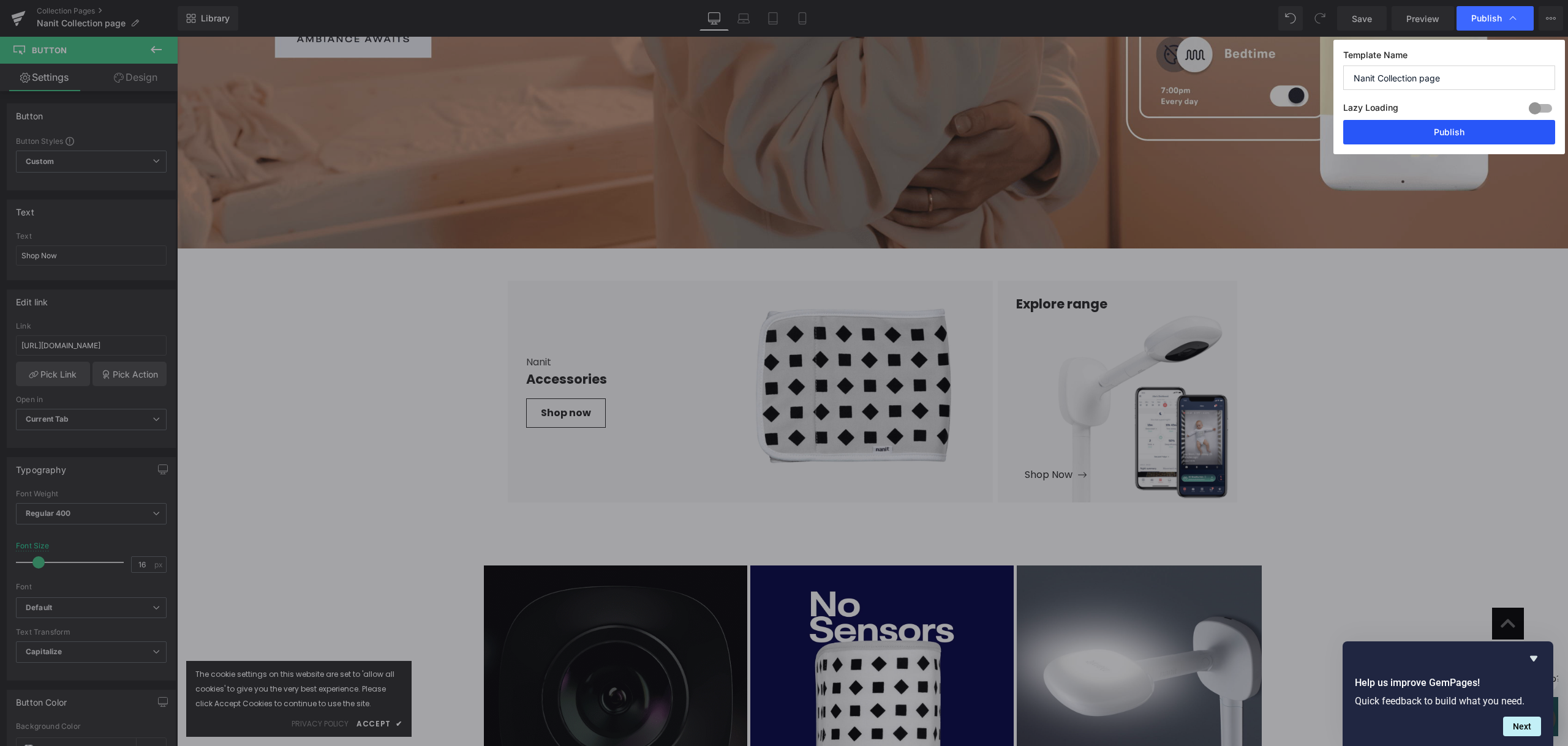
click at [1471, 133] on button "Publish" at bounding box center [1449, 131] width 212 height 24
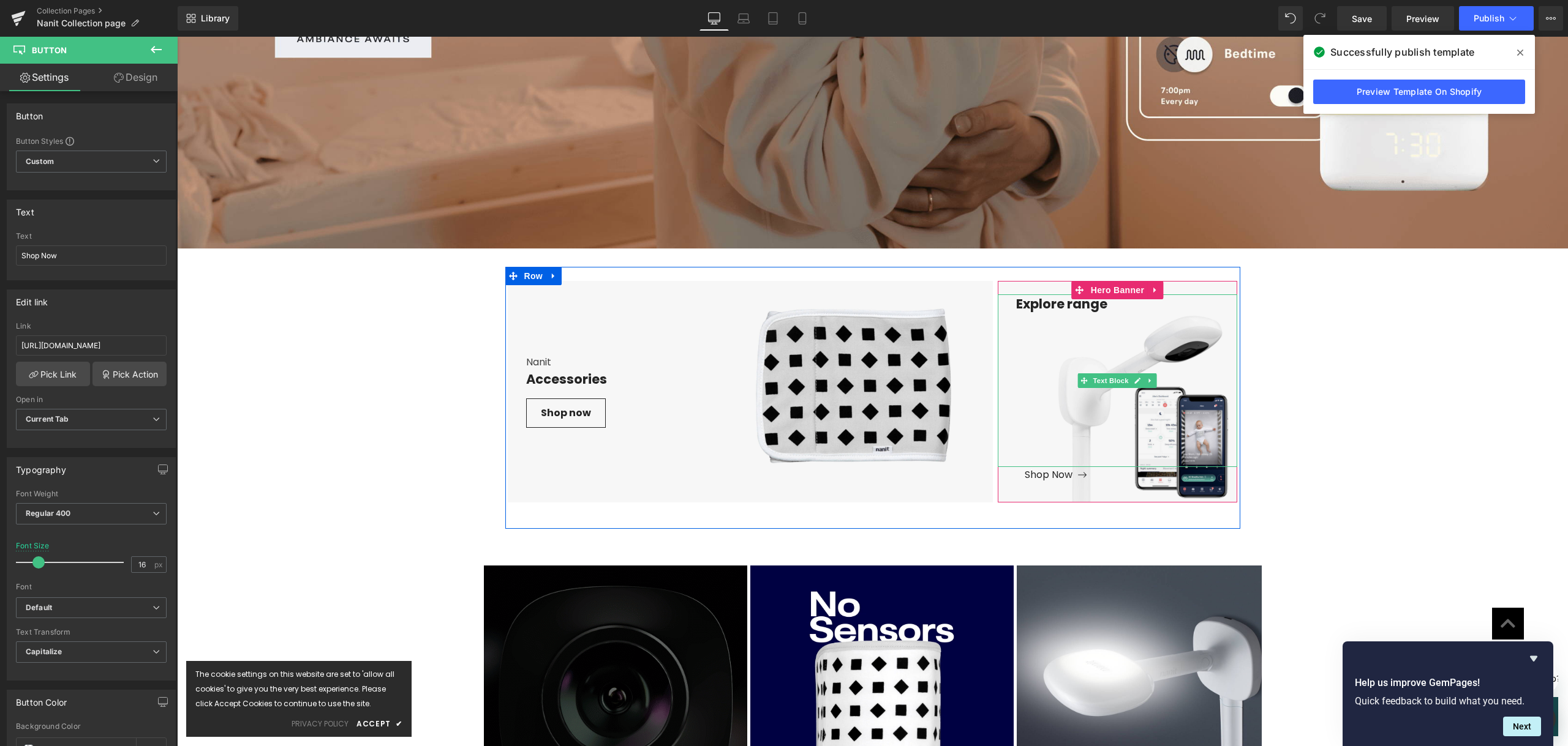
scroll to position [1401, 0]
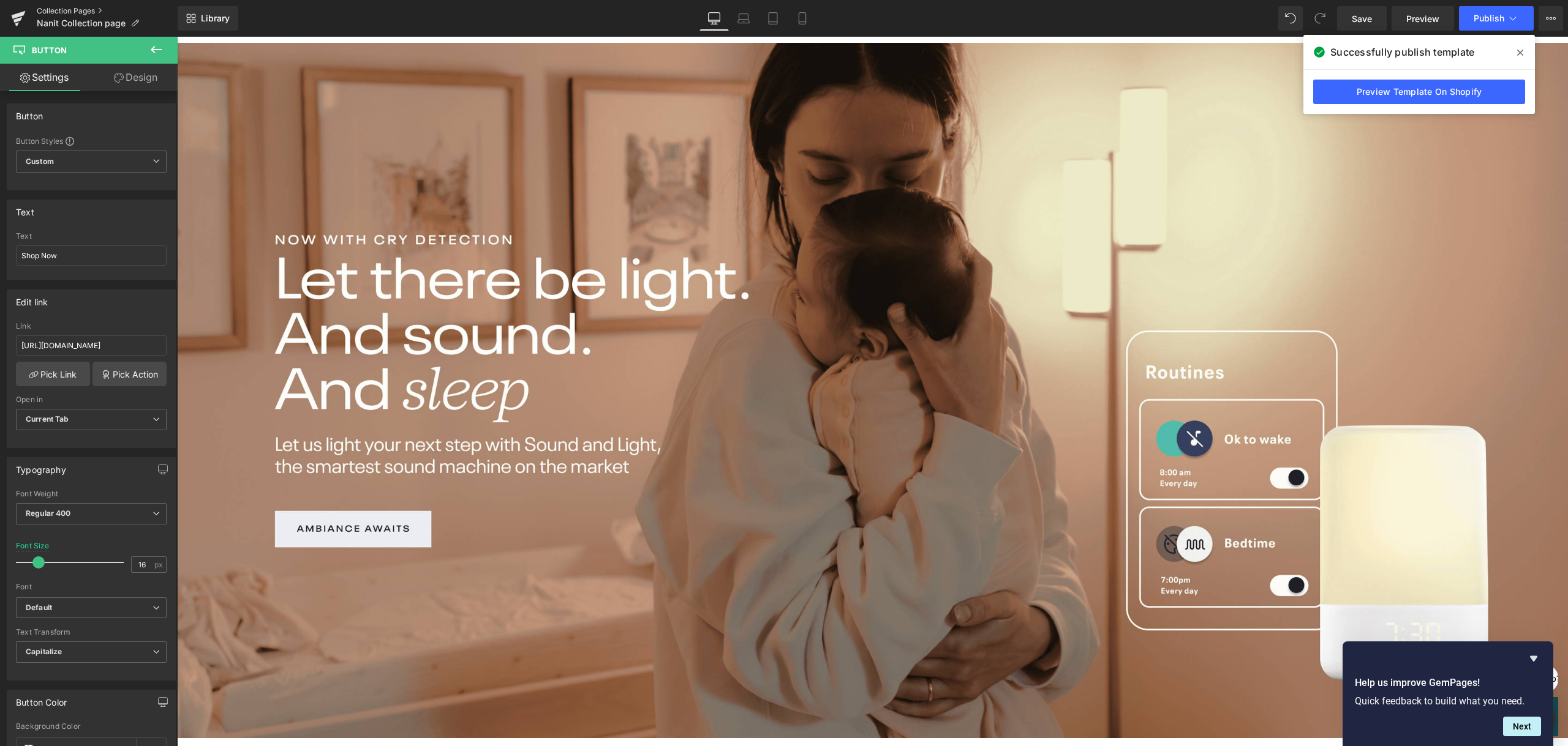
click at [82, 13] on link "Collection Pages" at bounding box center [107, 11] width 141 height 10
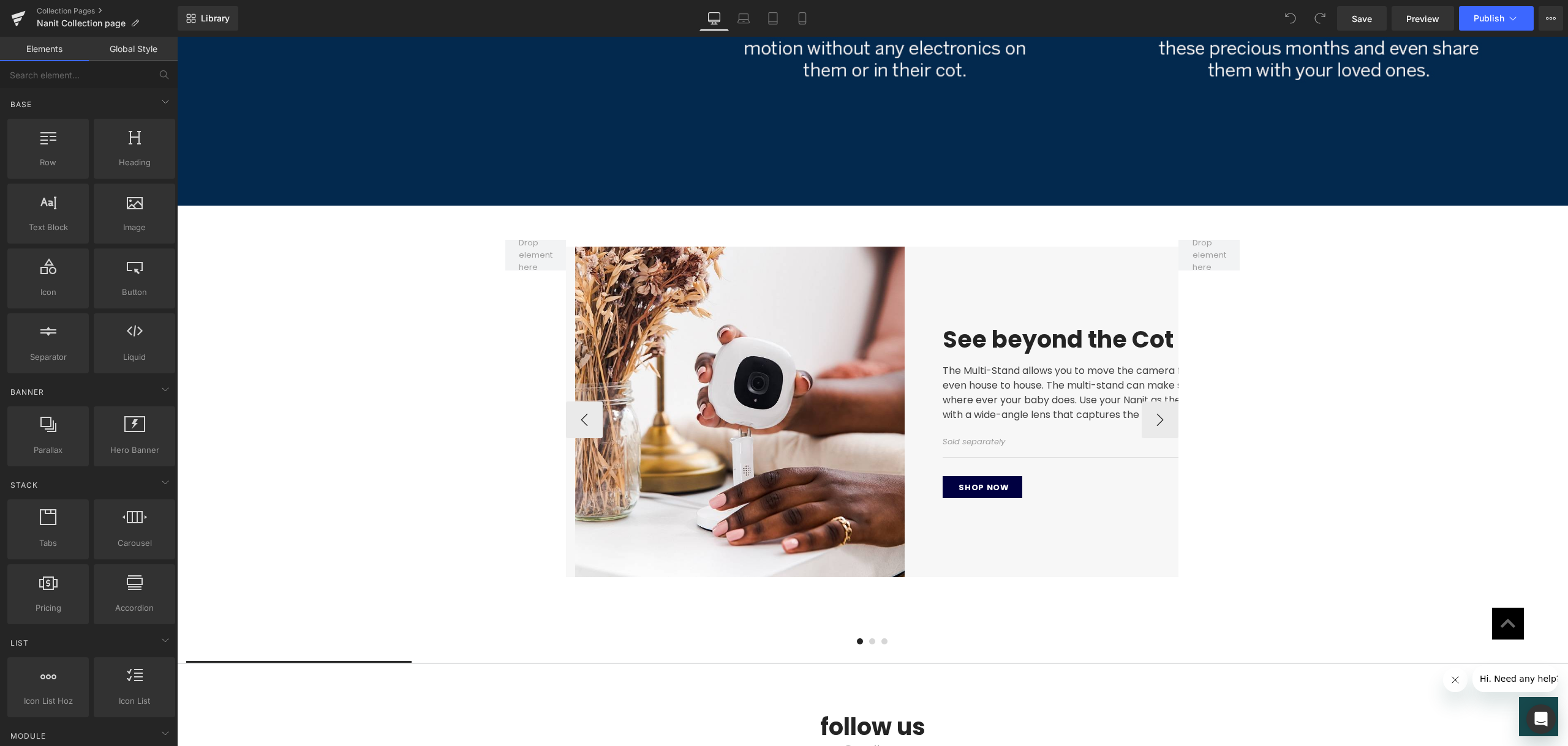
scroll to position [4286, 0]
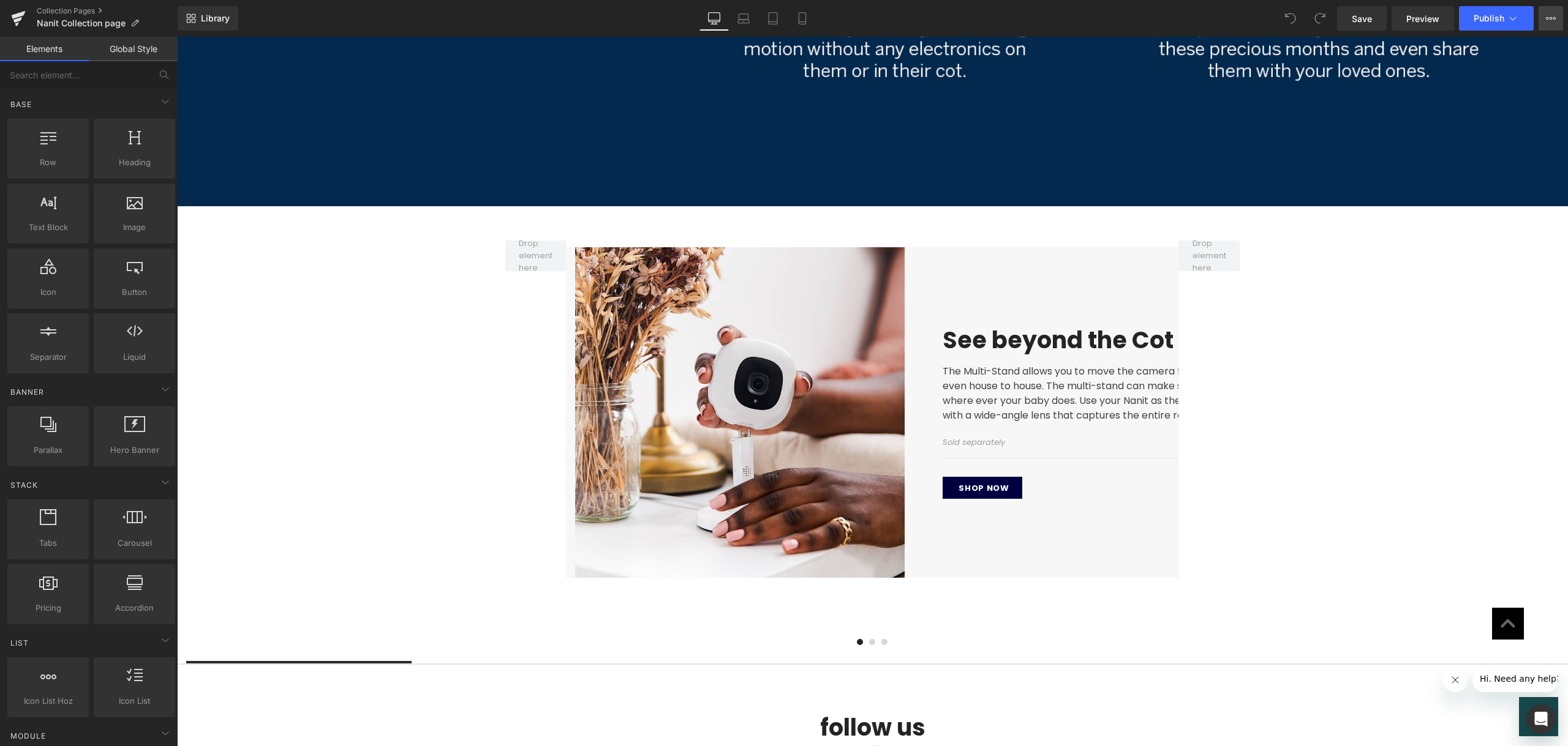
click at [1555, 16] on button "View Live Page View with current Template Save Template to Library Schedule Pub…" at bounding box center [1549, 18] width 24 height 24
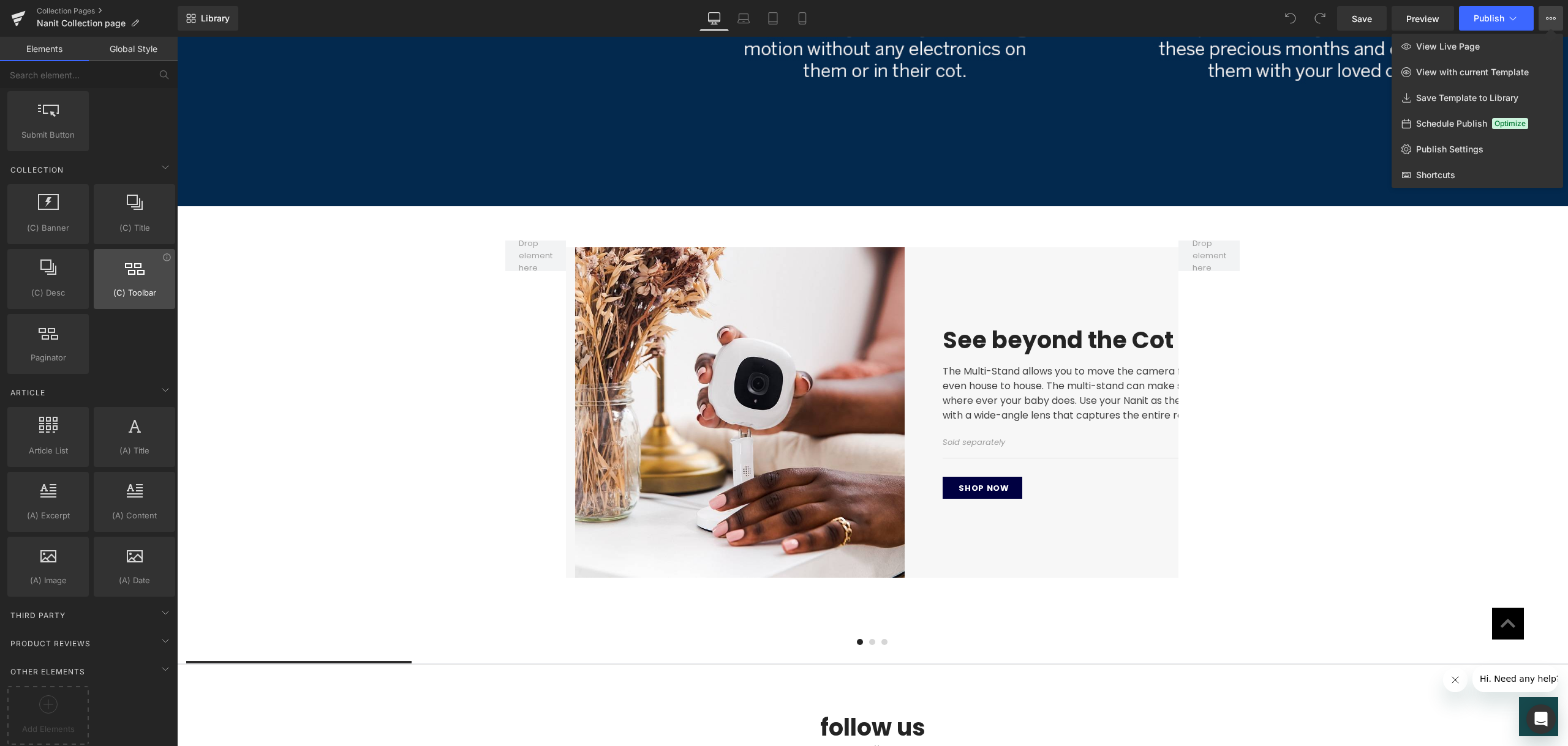
scroll to position [1848, 0]
click at [165, 662] on icon at bounding box center [165, 669] width 15 height 15
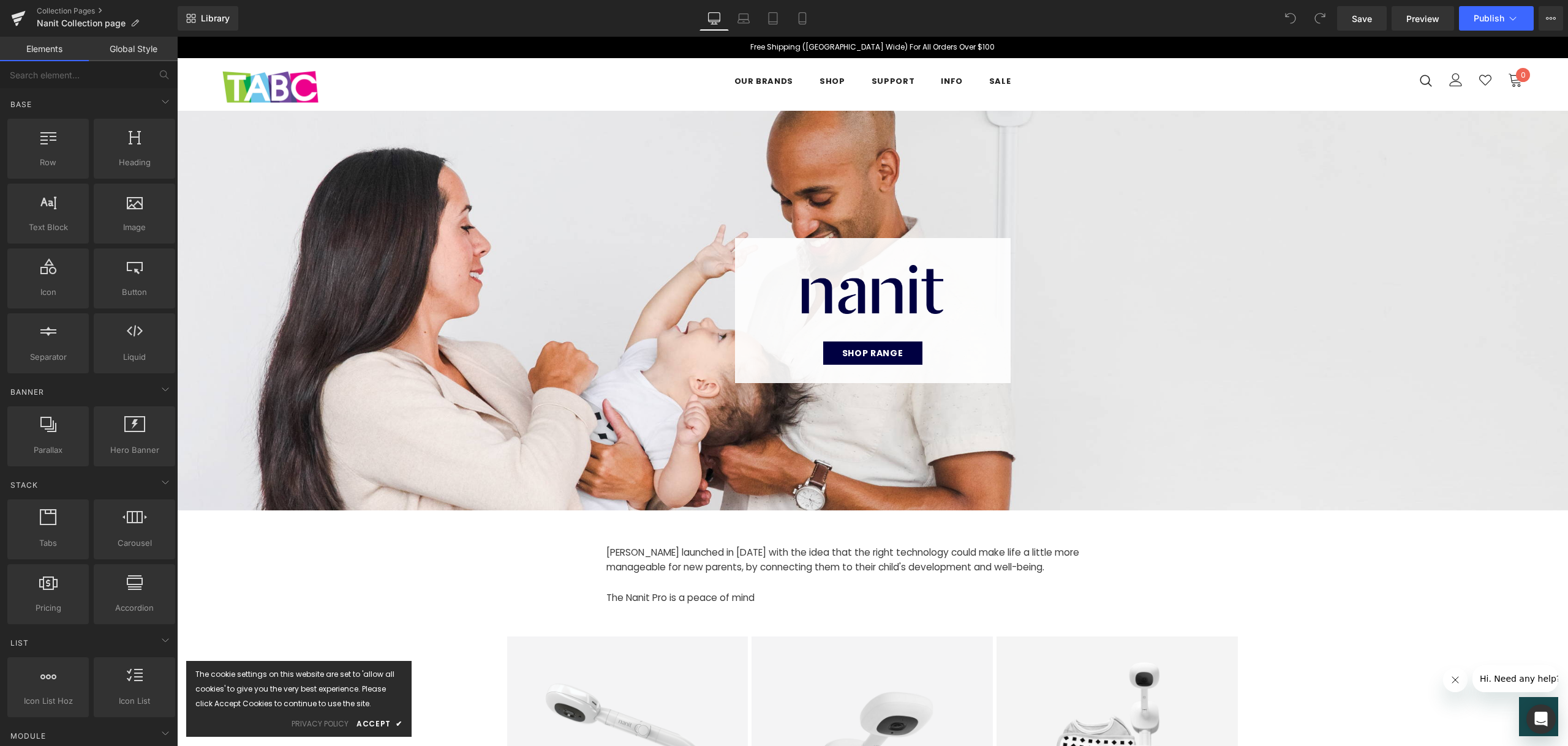
scroll to position [0, 0]
